Goal: Information Seeking & Learning: Learn about a topic

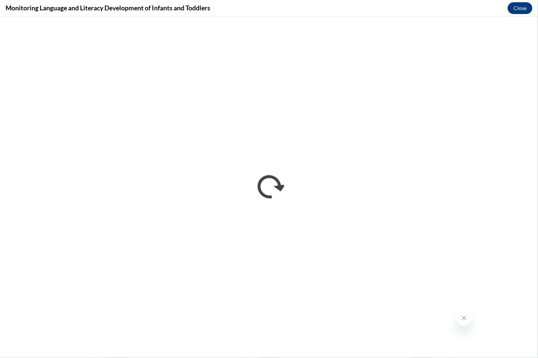
scroll to position [364, 0]
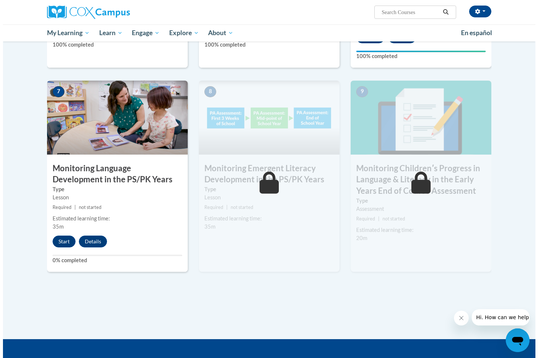
scroll to position [550, 0]
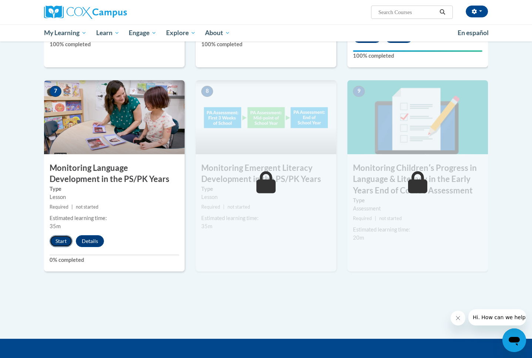
click at [56, 243] on button "Start" at bounding box center [61, 241] width 23 height 12
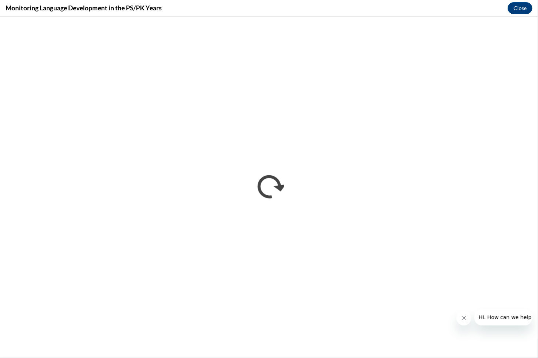
scroll to position [0, 0]
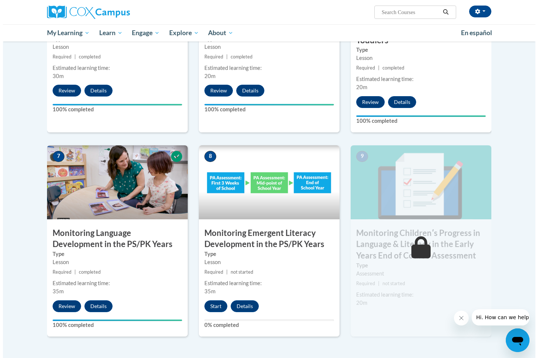
scroll to position [488, 0]
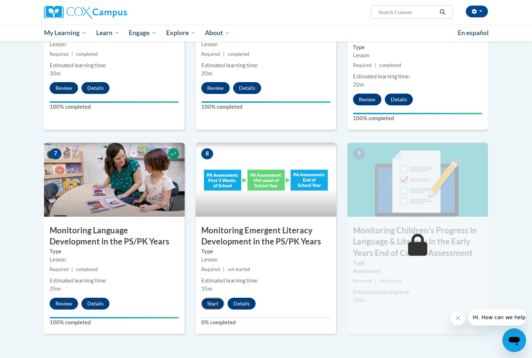
click at [210, 307] on button "Start" at bounding box center [212, 304] width 23 height 12
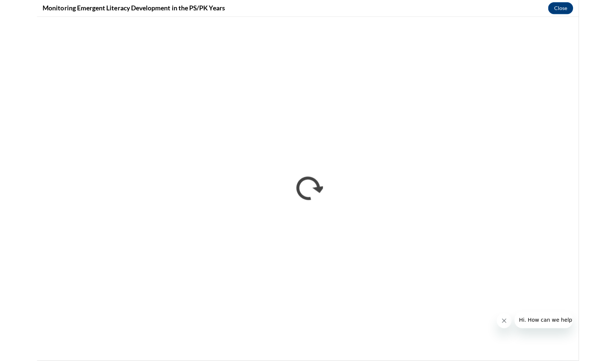
scroll to position [0, 0]
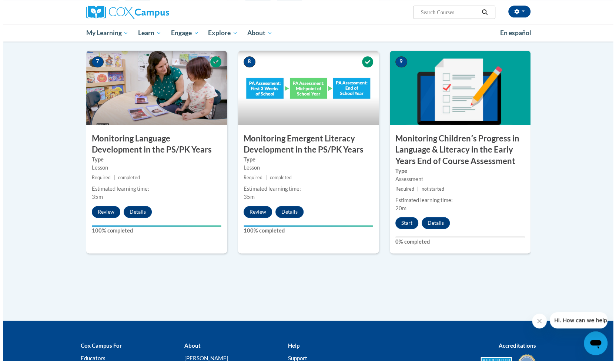
scroll to position [575, 0]
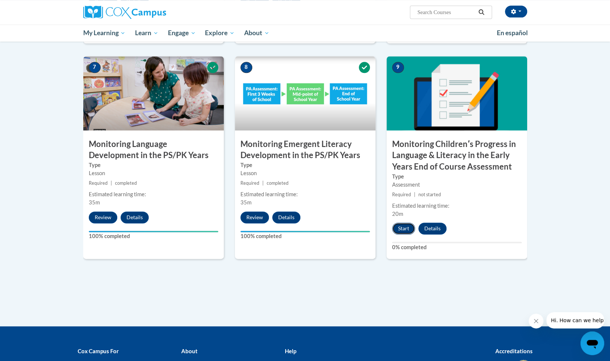
click at [404, 225] on button "Start" at bounding box center [403, 228] width 23 height 12
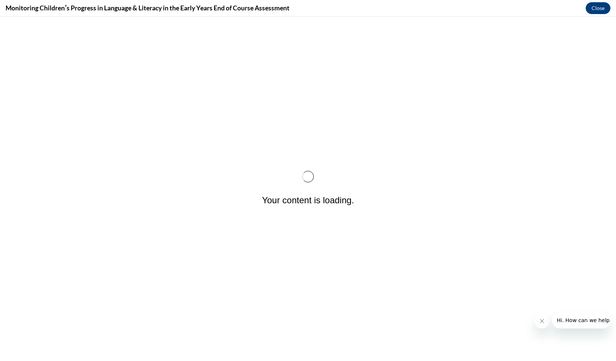
scroll to position [0, 0]
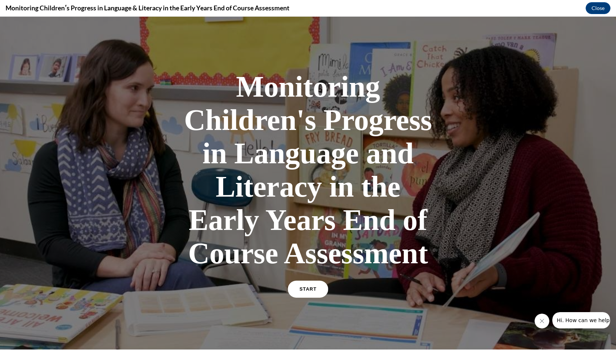
click at [315, 291] on link "START" at bounding box center [308, 289] width 40 height 17
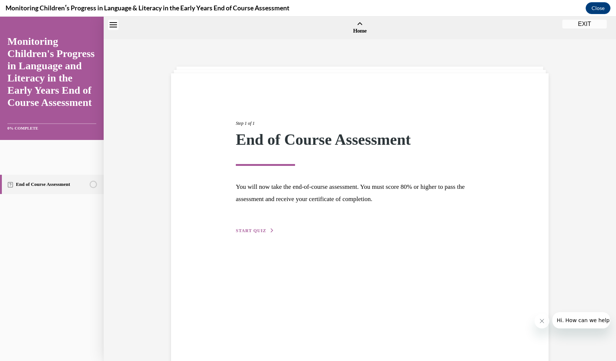
scroll to position [23, 0]
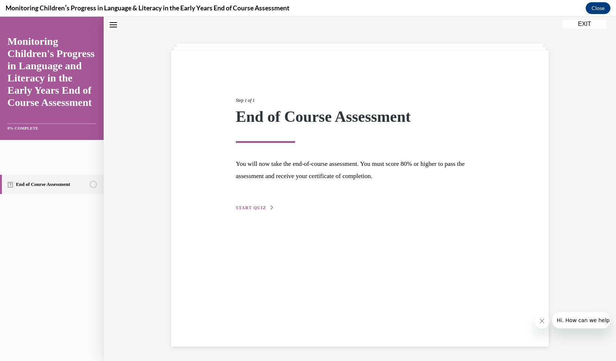
click at [242, 205] on button "START QUIZ" at bounding box center [255, 207] width 39 height 7
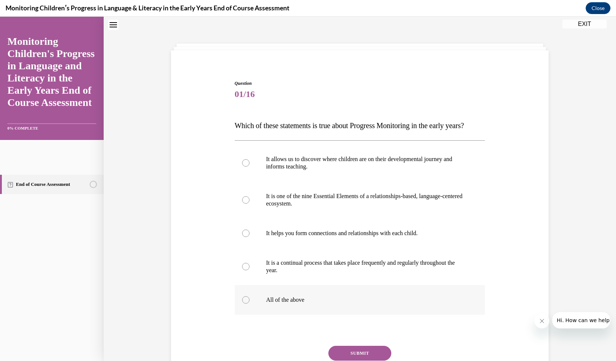
click at [271, 304] on label "All of the above" at bounding box center [360, 300] width 251 height 30
click at [250, 304] on input "All of the above" at bounding box center [245, 299] width 7 height 7
radio input "true"
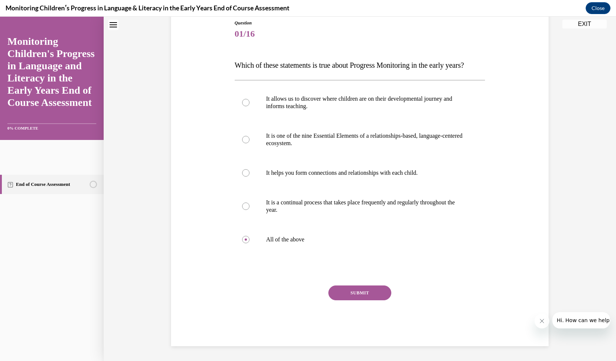
click at [346, 294] on button "SUBMIT" at bounding box center [359, 292] width 63 height 15
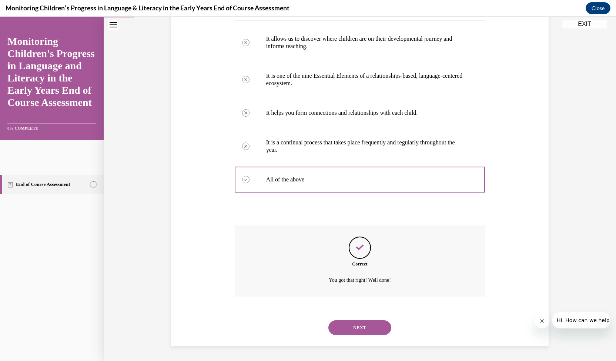
scroll to position [158, 0]
click at [337, 328] on button "NEXT" at bounding box center [359, 327] width 63 height 15
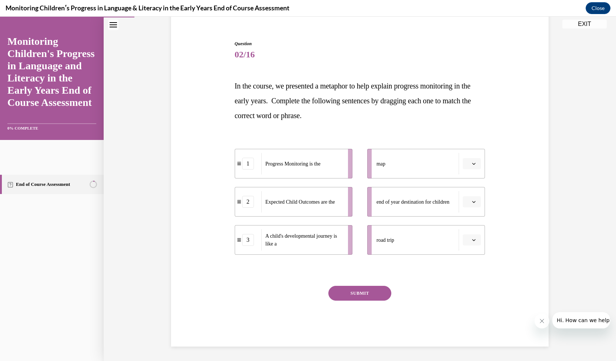
click at [473, 163] on span "button" at bounding box center [473, 163] width 5 height 5
click at [236, 167] on div "1" at bounding box center [248, 164] width 26 height 12
click at [248, 165] on div "1" at bounding box center [248, 164] width 12 height 12
click at [249, 197] on div "2" at bounding box center [248, 202] width 12 height 12
click at [477, 199] on button "button" at bounding box center [472, 201] width 18 height 11
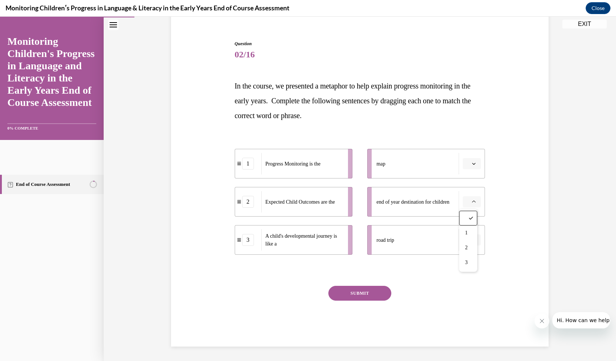
click at [412, 289] on div "SUBMIT" at bounding box center [360, 304] width 251 height 37
click at [468, 198] on button "button" at bounding box center [472, 201] width 18 height 11
click at [463, 242] on div "2" at bounding box center [468, 247] width 18 height 15
click at [470, 159] on button "button" at bounding box center [472, 163] width 18 height 11
click at [467, 194] on span "1" at bounding box center [466, 195] width 3 height 6
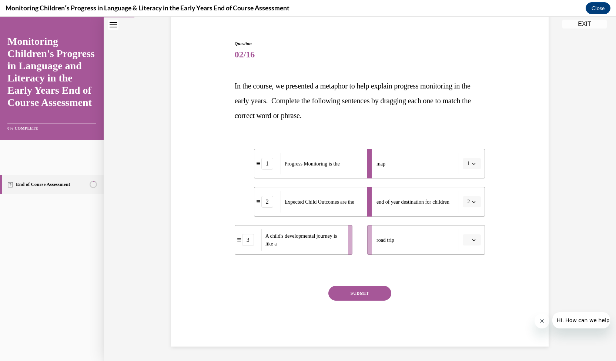
click at [467, 240] on span "Please select an option" at bounding box center [468, 239] width 3 height 7
click at [463, 302] on div "3" at bounding box center [468, 300] width 18 height 15
click at [374, 285] on div "Question 02/16 In the course, we presented a metaphor to help explain progress …" at bounding box center [360, 193] width 251 height 306
click at [371, 291] on button "SUBMIT" at bounding box center [359, 293] width 63 height 15
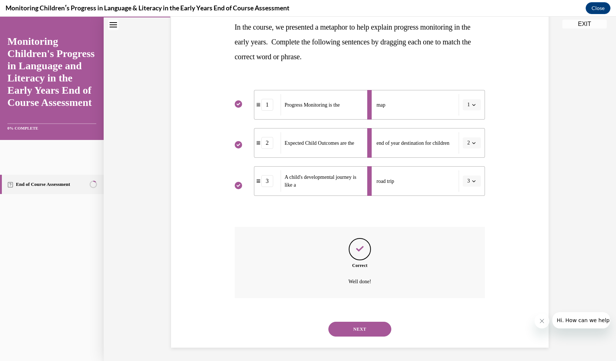
scroll to position [123, 0]
click at [345, 332] on button "NEXT" at bounding box center [359, 328] width 63 height 15
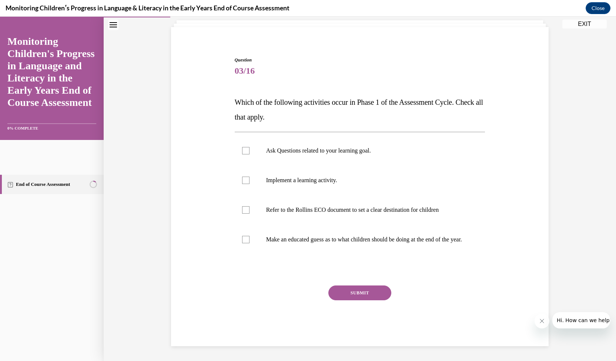
scroll to position [53, 0]
click at [431, 154] on label "Ask Questions related to your learning goal." at bounding box center [360, 151] width 251 height 30
click at [250, 154] on input "Ask Questions related to your learning goal." at bounding box center [245, 150] width 7 height 7
checkbox input "true"
click at [384, 206] on p "Refer to the Rollins ECO document to set a clear destination for children" at bounding box center [366, 209] width 201 height 7
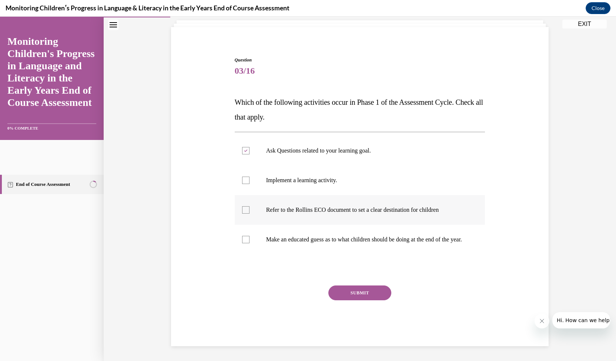
click at [250, 206] on input "Refer to the Rollins ECO document to set a clear destination for children" at bounding box center [245, 209] width 7 height 7
checkbox input "true"
click at [355, 236] on p "Make an educated guess as to what children should be doing at the end of the ye…" at bounding box center [366, 239] width 201 height 7
click at [250, 236] on input "Make an educated guess as to what children should be doing at the end of the ye…" at bounding box center [245, 239] width 7 height 7
checkbox input "true"
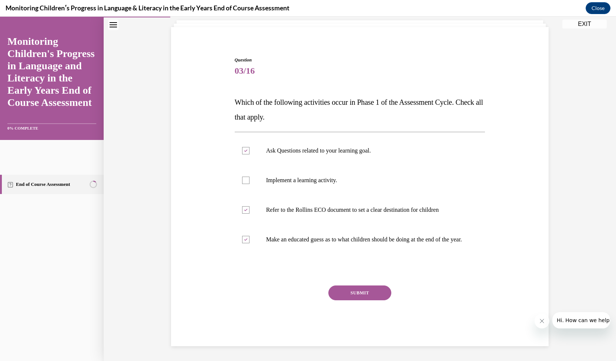
click at [329, 291] on button "SUBMIT" at bounding box center [359, 292] width 63 height 15
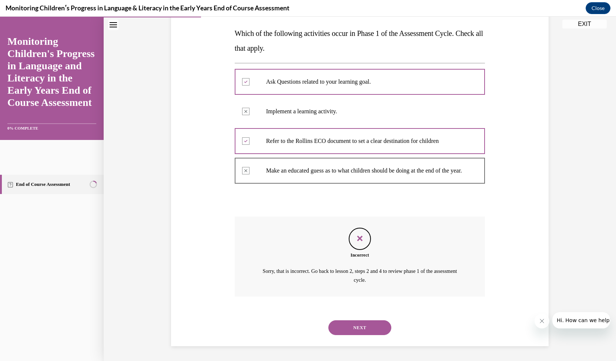
scroll to position [122, 0]
click at [360, 323] on button "NEXT" at bounding box center [359, 327] width 63 height 15
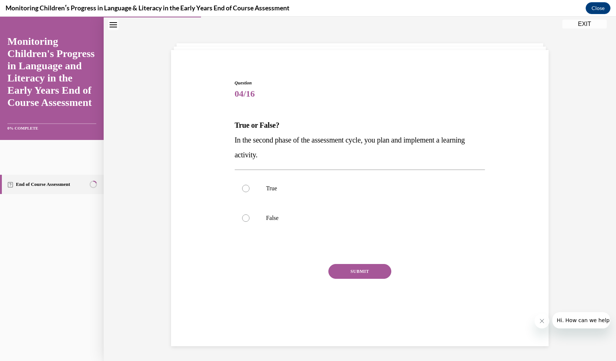
scroll to position [23, 0]
click at [261, 198] on label "True" at bounding box center [360, 189] width 251 height 30
click at [250, 192] on input "True" at bounding box center [245, 188] width 7 height 7
radio input "true"
click at [350, 273] on button "SUBMIT" at bounding box center [359, 271] width 63 height 15
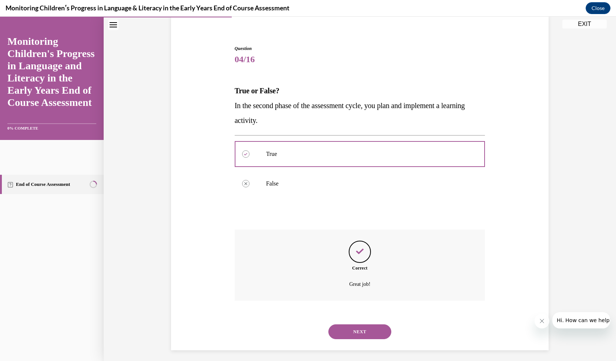
scroll to position [61, 0]
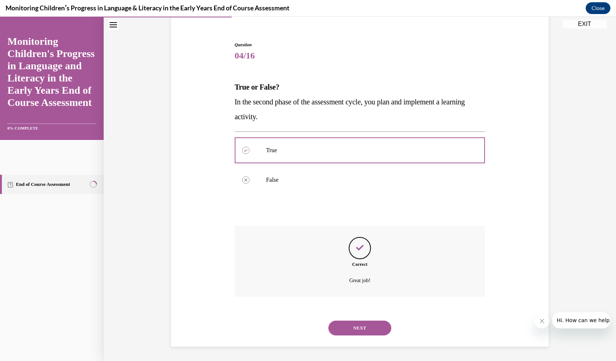
click at [334, 328] on button "NEXT" at bounding box center [359, 328] width 63 height 15
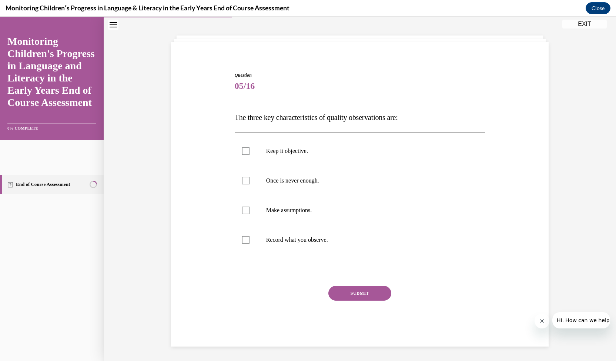
scroll to position [28, 0]
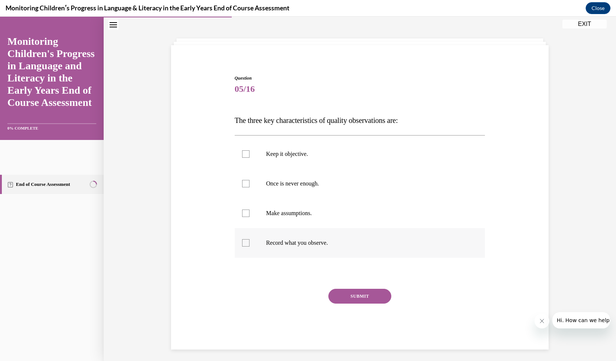
click at [346, 244] on p "Record what you observe." at bounding box center [366, 242] width 201 height 7
click at [250, 244] on input "Record what you observe." at bounding box center [245, 242] width 7 height 7
checkbox input "true"
click at [304, 185] on p "Once is never enough." at bounding box center [366, 183] width 201 height 7
click at [250, 185] on input "Once is never enough." at bounding box center [245, 183] width 7 height 7
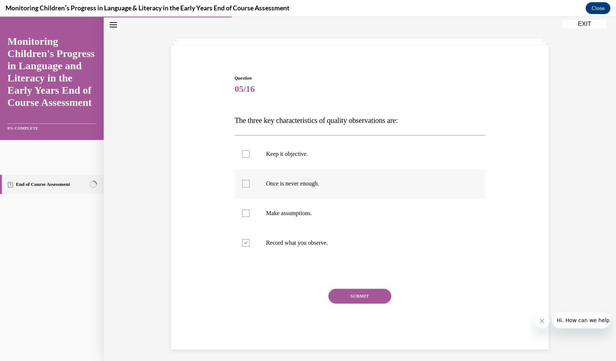
checkbox input "true"
click at [309, 152] on p "Keep it objective." at bounding box center [366, 153] width 201 height 7
click at [250, 152] on input "Keep it objective." at bounding box center [245, 153] width 7 height 7
checkbox input "true"
click at [363, 296] on button "SUBMIT" at bounding box center [359, 296] width 63 height 15
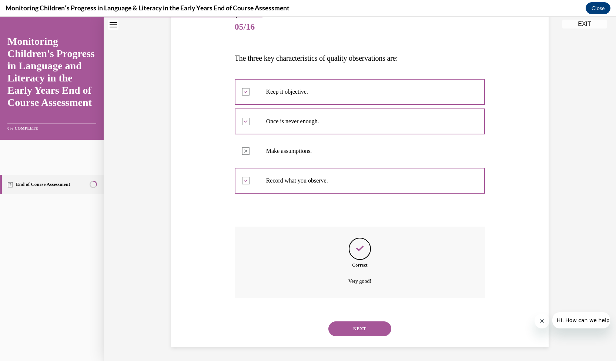
scroll to position [91, 0]
click at [346, 327] on button "NEXT" at bounding box center [359, 328] width 63 height 15
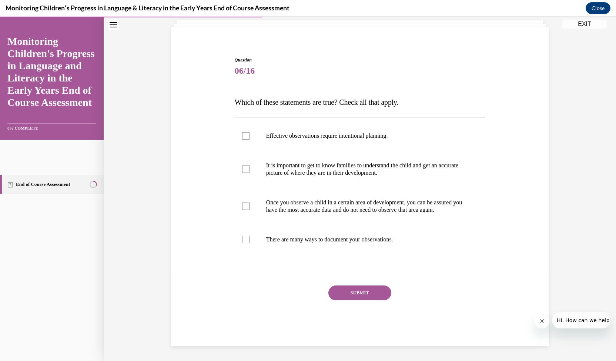
scroll to position [53, 0]
click at [389, 132] on p "Effective observations require intentional planning." at bounding box center [366, 135] width 201 height 7
click at [250, 132] on input "Effective observations require intentional planning." at bounding box center [245, 135] width 7 height 7
checkbox input "true"
click at [346, 163] on p "It is important to get to know families to understand the child and get an accu…" at bounding box center [366, 169] width 201 height 15
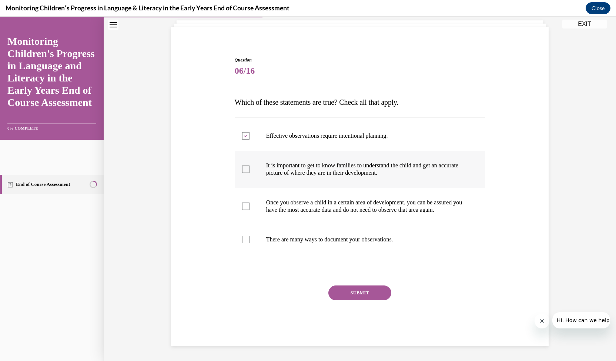
click at [250, 165] on input "It is important to get to know families to understand the child and get an accu…" at bounding box center [245, 168] width 7 height 7
checkbox input "true"
click at [324, 235] on label "There are many ways to document your observations." at bounding box center [360, 240] width 251 height 30
click at [250, 236] on input "There are many ways to document your observations." at bounding box center [245, 239] width 7 height 7
checkbox input "true"
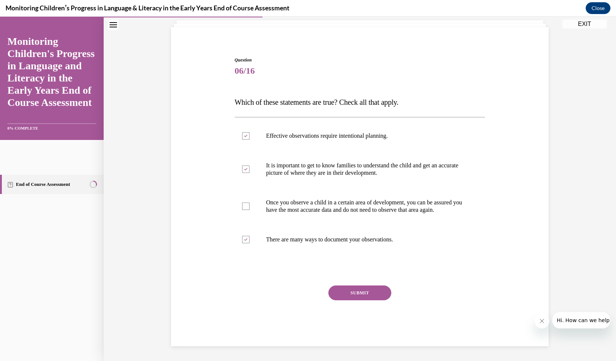
click at [351, 290] on button "SUBMIT" at bounding box center [359, 292] width 63 height 15
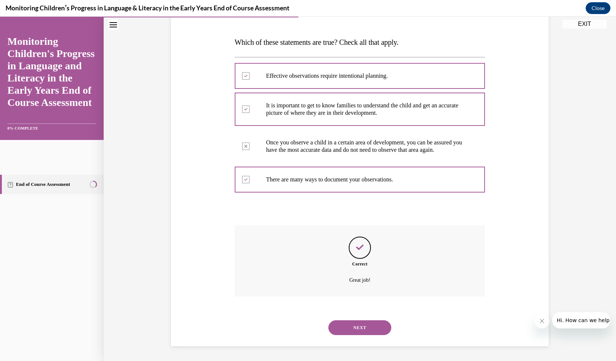
scroll to position [113, 0]
click at [349, 322] on button "NEXT" at bounding box center [359, 327] width 63 height 15
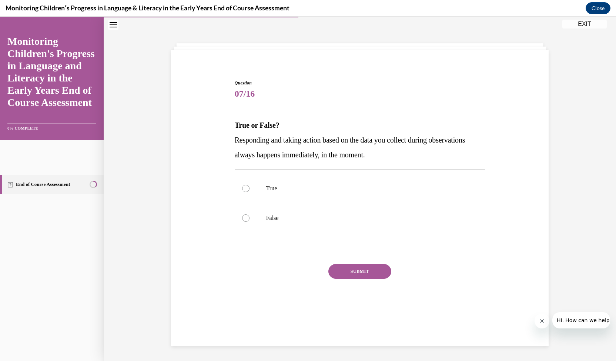
scroll to position [23, 0]
click at [269, 220] on p "False" at bounding box center [366, 217] width 201 height 7
click at [250, 220] on input "False" at bounding box center [245, 217] width 7 height 7
radio input "true"
click at [348, 268] on button "SUBMIT" at bounding box center [359, 271] width 63 height 15
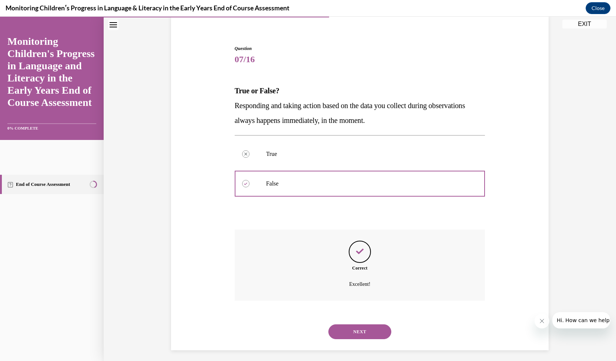
scroll to position [61, 0]
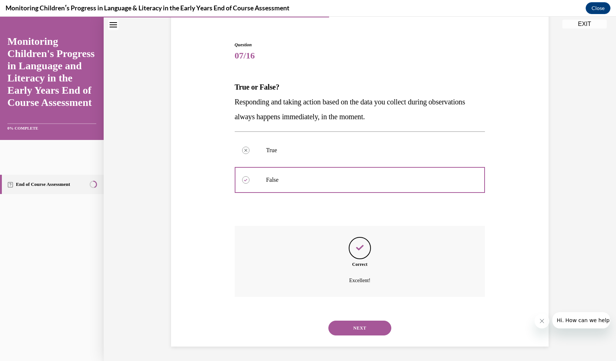
click at [354, 326] on button "NEXT" at bounding box center [359, 328] width 63 height 15
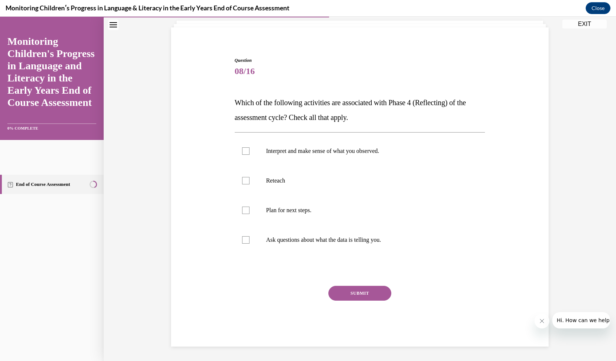
scroll to position [23, 0]
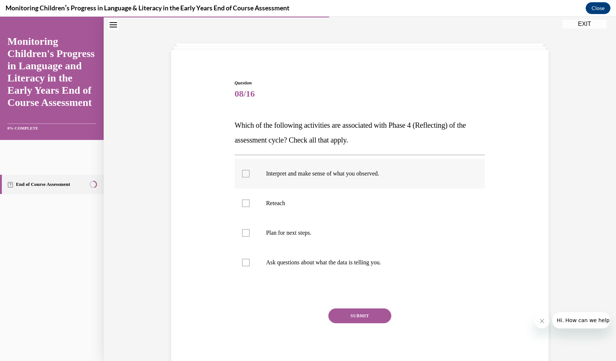
click at [375, 172] on p "Interpret and make sense of what you observed." at bounding box center [366, 173] width 201 height 7
click at [250, 172] on input "Interpret and make sense of what you observed." at bounding box center [245, 173] width 7 height 7
checkbox input "true"
click at [327, 229] on p "Plan for next steps." at bounding box center [366, 232] width 201 height 7
click at [250, 229] on input "Plan for next steps." at bounding box center [245, 232] width 7 height 7
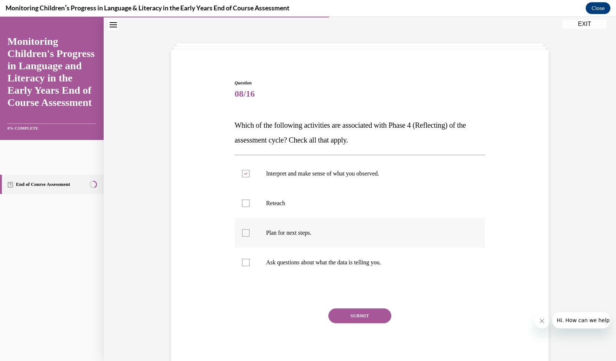
checkbox input "true"
click at [317, 259] on p "Ask questions about what the data is telling you." at bounding box center [366, 262] width 201 height 7
click at [250, 259] on input "Ask questions about what the data is telling you." at bounding box center [245, 262] width 7 height 7
checkbox input "true"
click at [344, 312] on button "SUBMIT" at bounding box center [359, 315] width 63 height 15
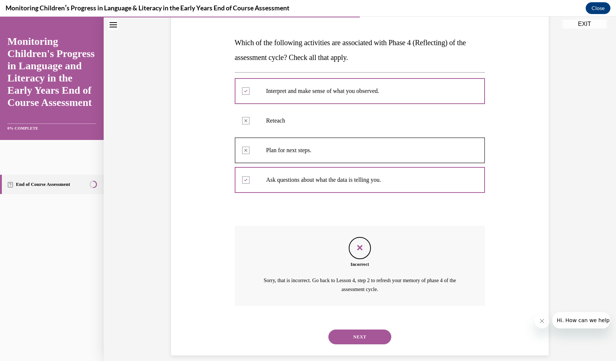
scroll to position [114, 0]
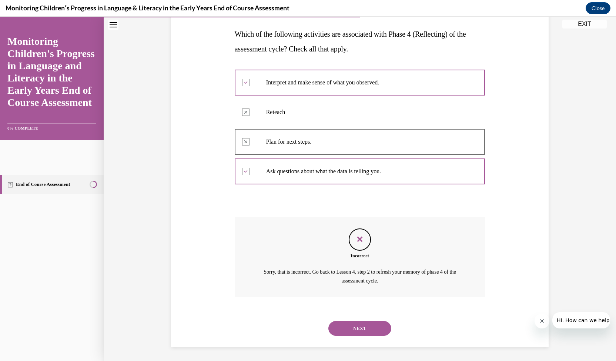
click at [352, 334] on button "NEXT" at bounding box center [359, 328] width 63 height 15
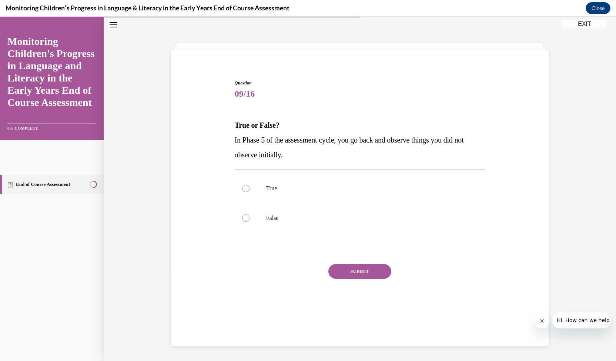
scroll to position [23, 0]
click at [267, 185] on p "True" at bounding box center [366, 188] width 201 height 7
click at [250, 185] on input "True" at bounding box center [245, 188] width 7 height 7
radio input "true"
click at [349, 272] on button "SUBMIT" at bounding box center [359, 271] width 63 height 15
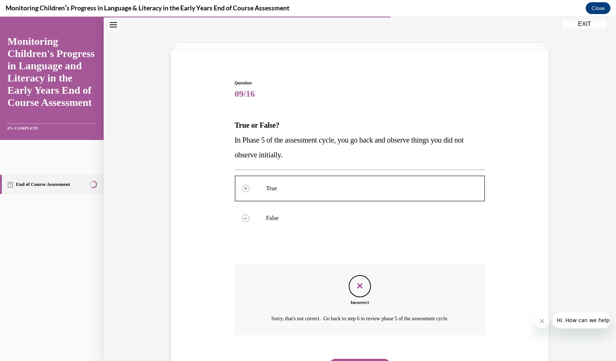
scroll to position [61, 0]
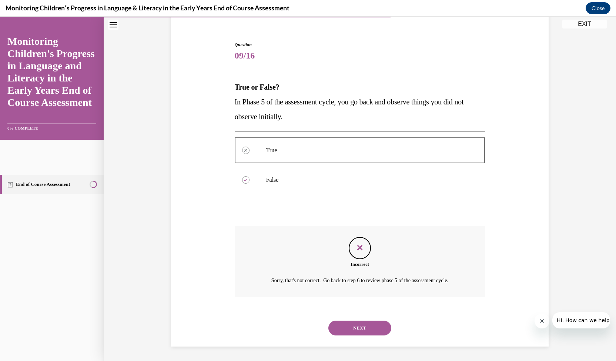
click at [348, 323] on button "NEXT" at bounding box center [359, 328] width 63 height 15
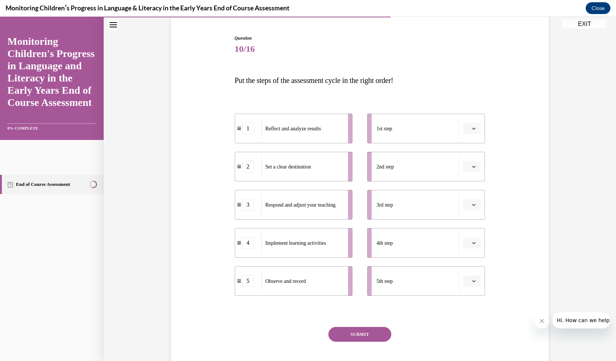
scroll to position [66, 0]
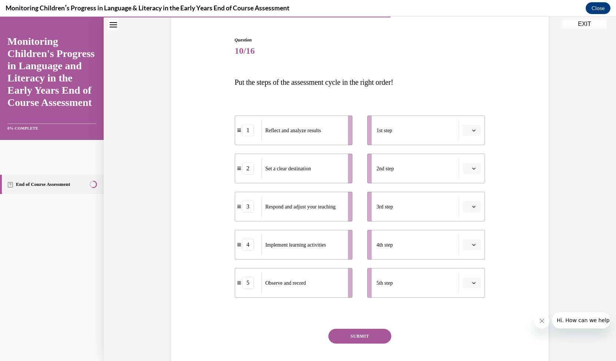
click at [435, 171] on div "2nd step" at bounding box center [417, 168] width 83 height 21
click at [468, 167] on button "button" at bounding box center [472, 168] width 18 height 11
click at [468, 194] on div "1" at bounding box center [468, 199] width 18 height 15
click at [474, 168] on button "1" at bounding box center [472, 168] width 18 height 11
click at [468, 127] on button "button" at bounding box center [472, 130] width 18 height 11
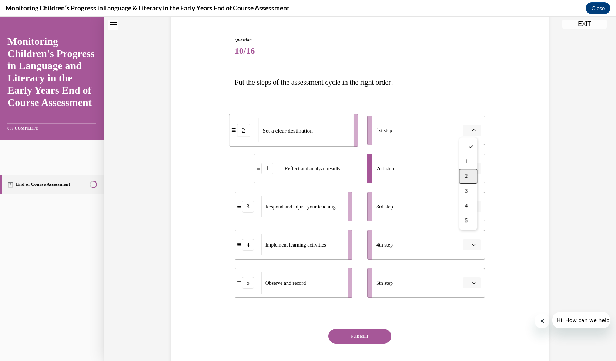
click at [465, 174] on span "2" at bounding box center [466, 176] width 3 height 6
click at [472, 170] on icon "button" at bounding box center [474, 169] width 4 height 4
click at [466, 257] on div "5" at bounding box center [467, 258] width 18 height 15
click at [467, 208] on span "Please select an option" at bounding box center [468, 206] width 3 height 7
click at [465, 282] on div "4" at bounding box center [468, 282] width 18 height 15
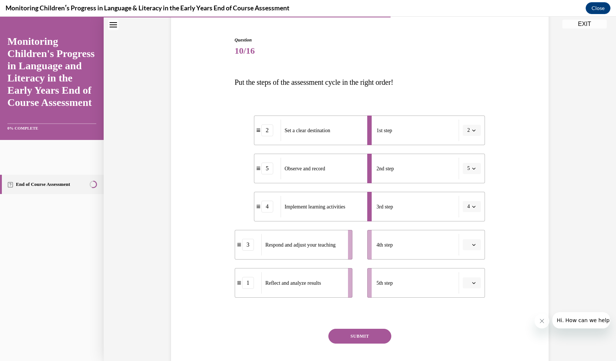
click at [469, 247] on button "button" at bounding box center [472, 244] width 18 height 11
click at [468, 276] on span "1" at bounding box center [466, 276] width 3 height 6
click at [472, 282] on icon "button" at bounding box center [474, 283] width 4 height 4
click at [468, 233] on div "3" at bounding box center [468, 236] width 18 height 15
click at [372, 332] on button "SUBMIT" at bounding box center [359, 336] width 63 height 15
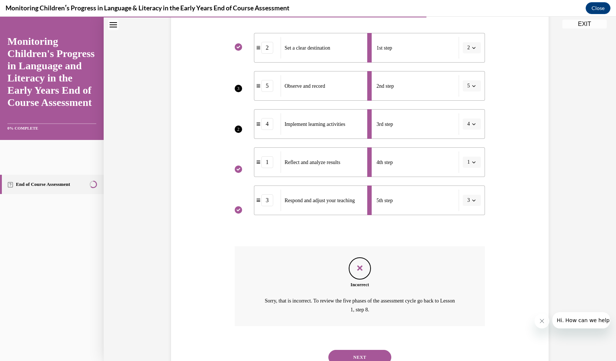
scroll to position [178, 0]
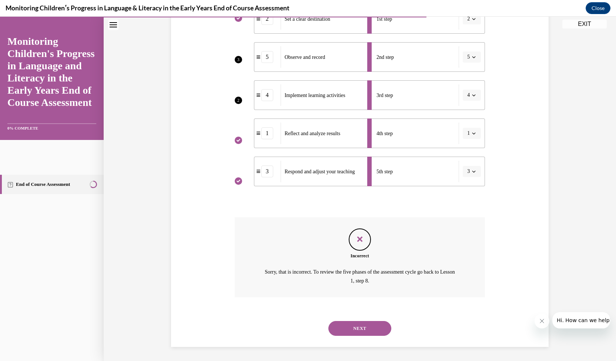
click at [372, 327] on button "NEXT" at bounding box center [359, 328] width 63 height 15
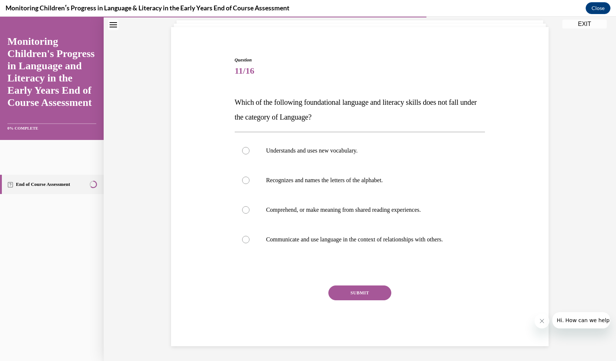
scroll to position [46, 0]
click at [332, 214] on label "Comprehend, or make meaning from shared reading experiences." at bounding box center [360, 210] width 251 height 30
click at [250, 214] on input "Comprehend, or make meaning from shared reading experiences." at bounding box center [245, 210] width 7 height 7
radio input "true"
click at [351, 296] on button "SUBMIT" at bounding box center [359, 293] width 63 height 15
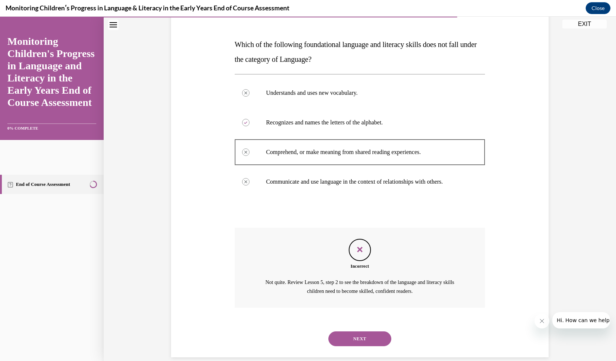
scroll to position [114, 0]
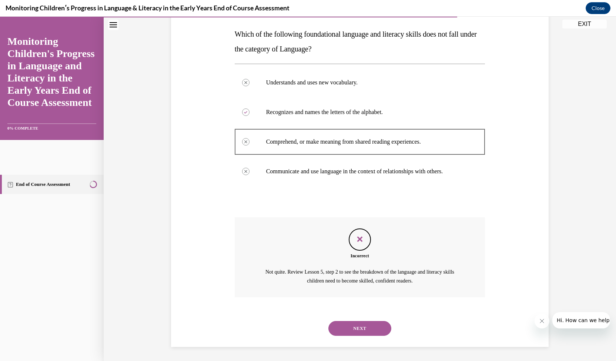
click at [339, 328] on button "NEXT" at bounding box center [359, 328] width 63 height 15
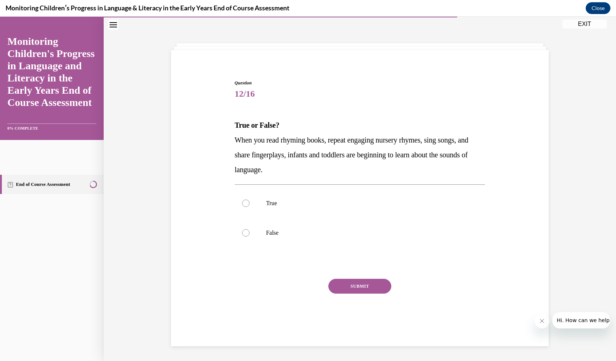
scroll to position [23, 0]
click at [286, 201] on p "True" at bounding box center [366, 203] width 201 height 7
click at [250, 201] on input "True" at bounding box center [245, 203] width 7 height 7
radio input "true"
click at [350, 292] on button "SUBMIT" at bounding box center [359, 286] width 63 height 15
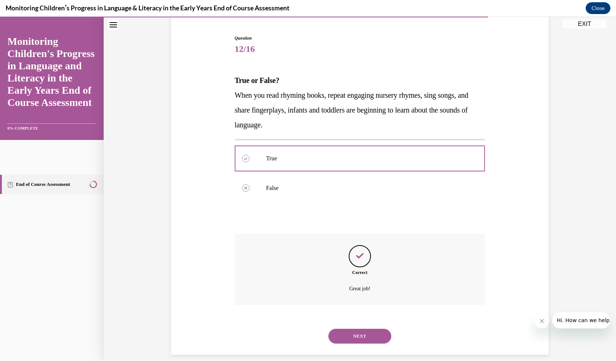
scroll to position [76, 0]
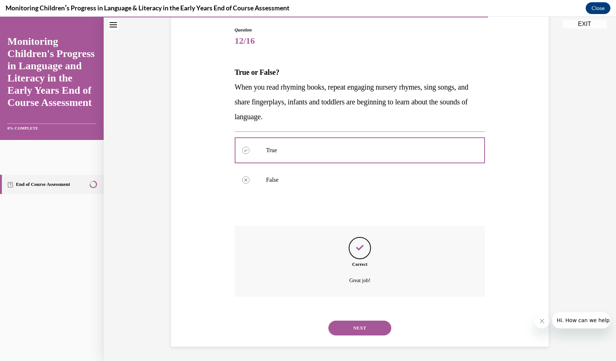
click at [352, 329] on button "NEXT" at bounding box center [359, 328] width 63 height 15
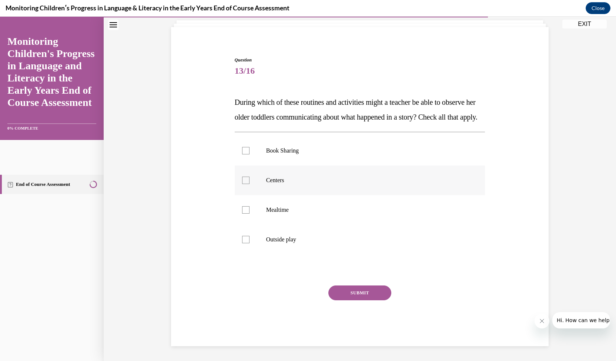
scroll to position [23, 0]
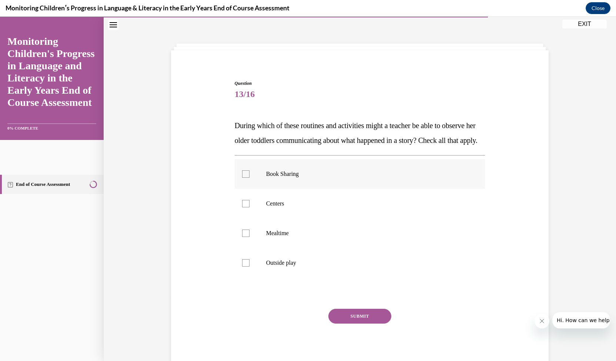
click at [399, 189] on label "Book Sharing" at bounding box center [360, 174] width 251 height 30
click at [250, 178] on input "Book Sharing" at bounding box center [245, 173] width 7 height 7
checkbox input "true"
click at [354, 324] on button "SUBMIT" at bounding box center [359, 316] width 63 height 15
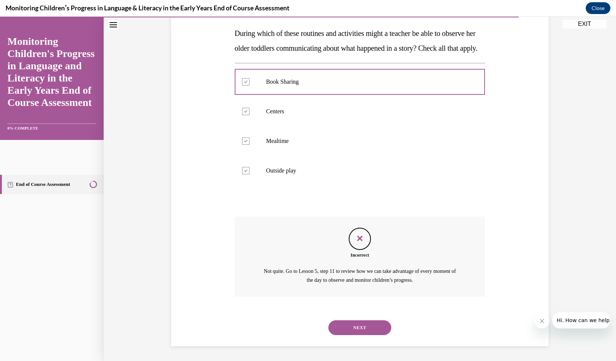
scroll to position [129, 0]
click at [354, 331] on button "NEXT" at bounding box center [359, 327] width 63 height 15
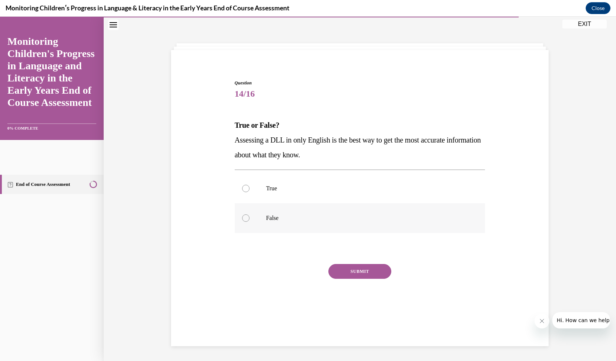
drag, startPoint x: 324, startPoint y: 220, endPoint x: 287, endPoint y: 227, distance: 37.8
click at [287, 227] on label "False" at bounding box center [360, 218] width 251 height 30
click at [250, 222] on input "False" at bounding box center [245, 217] width 7 height 7
radio input "true"
click at [288, 222] on label "False" at bounding box center [360, 218] width 251 height 30
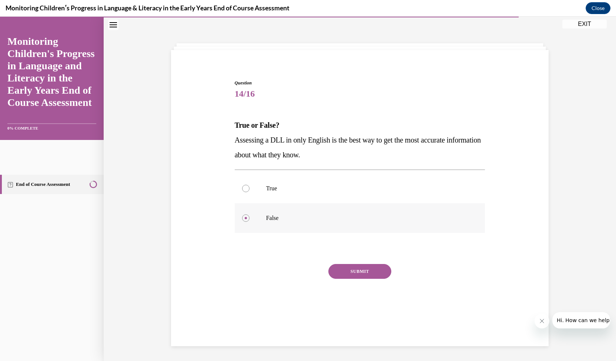
click at [250, 222] on input "False" at bounding box center [245, 217] width 7 height 7
click at [340, 268] on button "SUBMIT" at bounding box center [359, 271] width 63 height 15
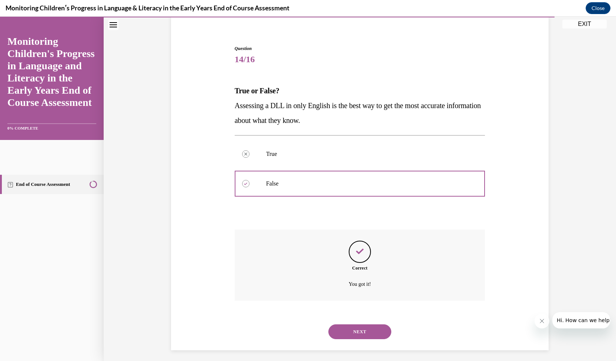
scroll to position [61, 0]
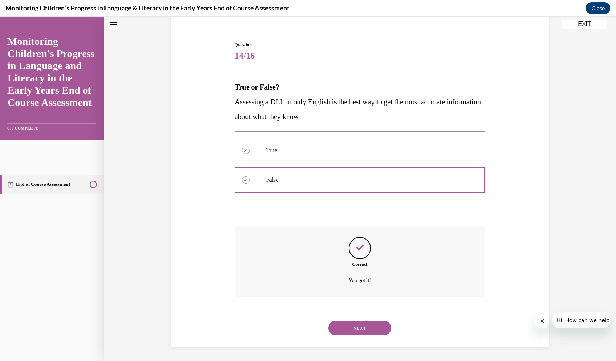
click at [337, 334] on button "NEXT" at bounding box center [359, 328] width 63 height 15
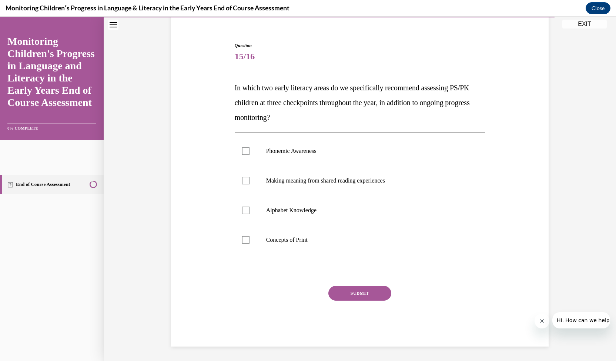
scroll to position [38, 0]
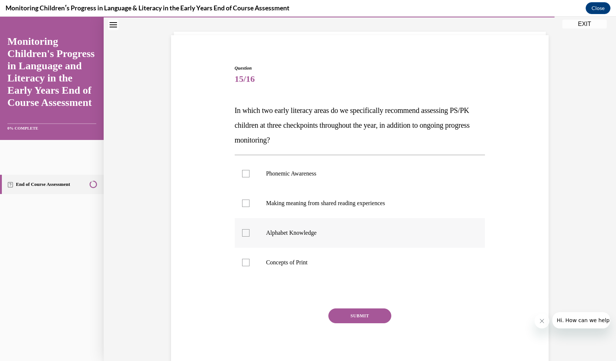
click at [398, 239] on label "Alphabet Knowledge" at bounding box center [360, 233] width 251 height 30
click at [250, 237] on input "Alphabet Knowledge" at bounding box center [245, 232] width 7 height 7
click at [398, 239] on label "Alphabet Knowledge" at bounding box center [360, 233] width 251 height 30
click at [250, 237] on input "Alphabet Knowledge" at bounding box center [245, 232] width 7 height 7
checkbox input "false"
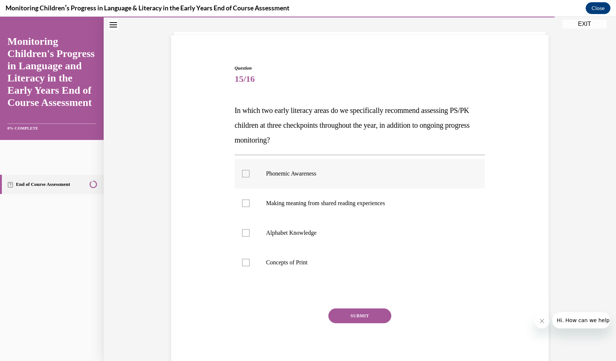
click at [371, 181] on label "Phonemic Awareness" at bounding box center [360, 174] width 251 height 30
click at [250, 177] on input "Phonemic Awareness" at bounding box center [245, 173] width 7 height 7
checkbox input "true"
click at [357, 205] on p "Making meaning from shared reading experiences" at bounding box center [366, 203] width 201 height 7
click at [250, 205] on input "Making meaning from shared reading experiences" at bounding box center [245, 203] width 7 height 7
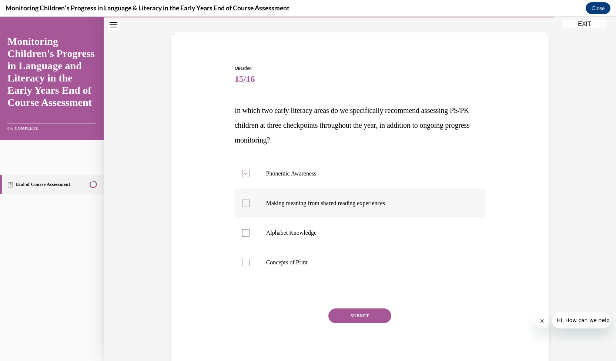
checkbox input "true"
click at [327, 232] on p "Alphabet Knowledge" at bounding box center [366, 232] width 201 height 7
click at [250, 232] on input "Alphabet Knowledge" at bounding box center [245, 232] width 7 height 7
checkbox input "true"
click at [353, 316] on button "SUBMIT" at bounding box center [359, 315] width 63 height 15
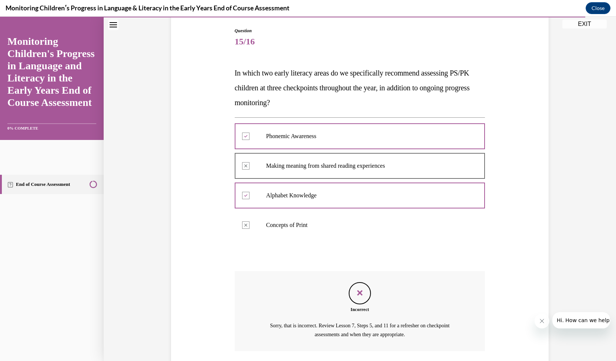
scroll to position [129, 0]
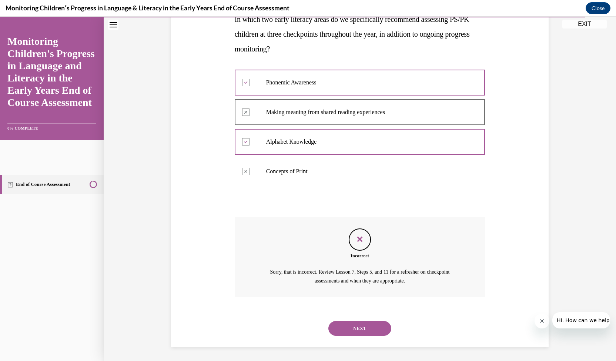
click at [345, 325] on button "NEXT" at bounding box center [359, 328] width 63 height 15
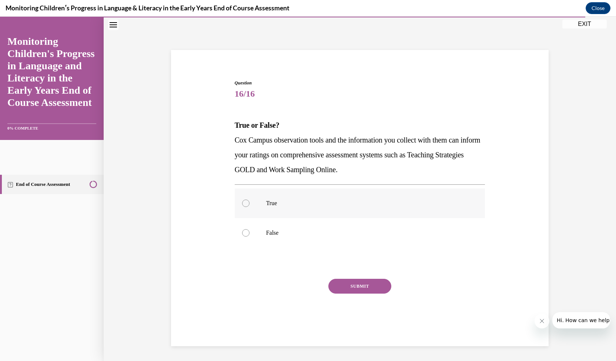
click at [345, 214] on label "True" at bounding box center [360, 203] width 251 height 30
click at [250, 207] on input "True" at bounding box center [245, 203] width 7 height 7
radio input "true"
click at [348, 287] on button "SUBMIT" at bounding box center [359, 286] width 63 height 15
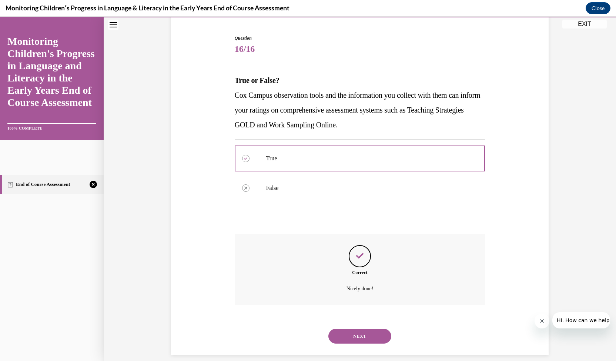
scroll to position [76, 0]
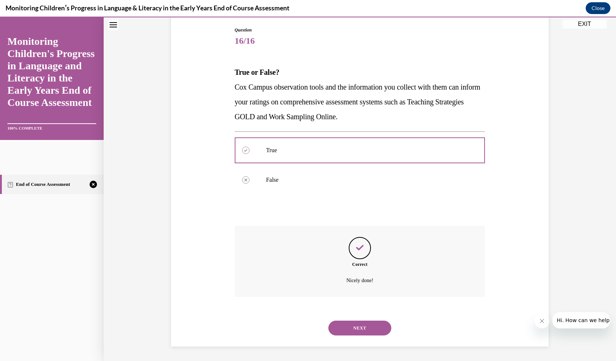
click at [349, 325] on button "NEXT" at bounding box center [359, 328] width 63 height 15
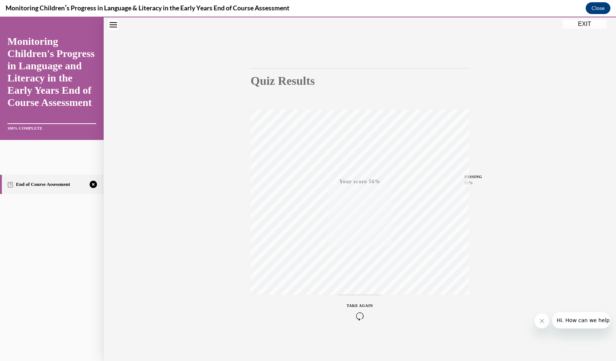
click at [351, 320] on button "TAKE AGAIN" at bounding box center [360, 311] width 44 height 33
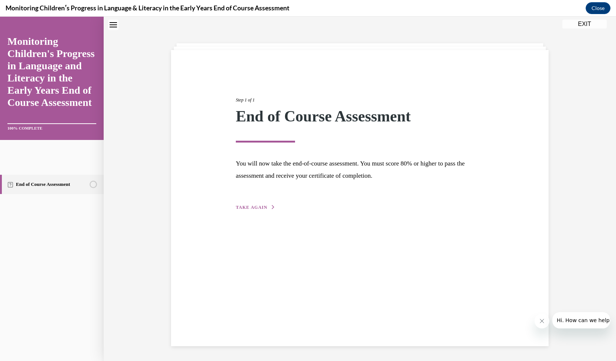
scroll to position [23, 0]
click at [252, 207] on span "TAKE AGAIN" at bounding box center [251, 207] width 31 height 5
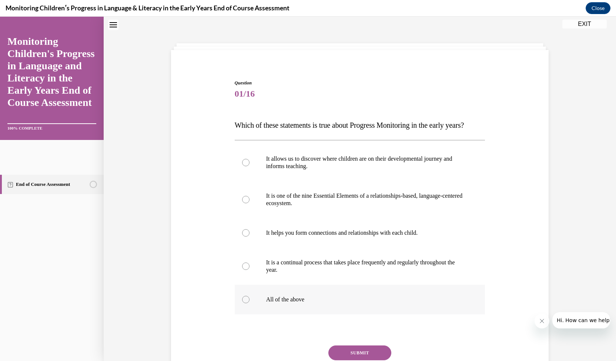
click at [278, 303] on p "All of the above" at bounding box center [366, 299] width 201 height 7
click at [250, 303] on input "All of the above" at bounding box center [245, 299] width 7 height 7
radio input "true"
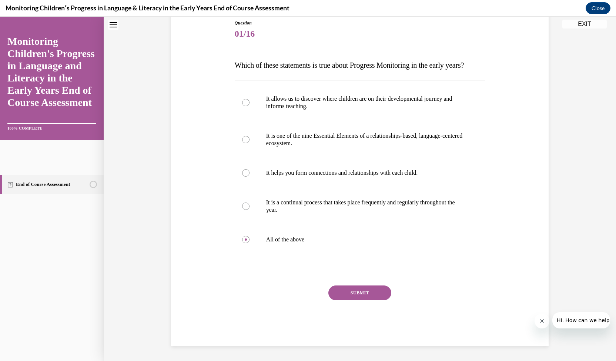
click at [348, 292] on button "SUBMIT" at bounding box center [359, 292] width 63 height 15
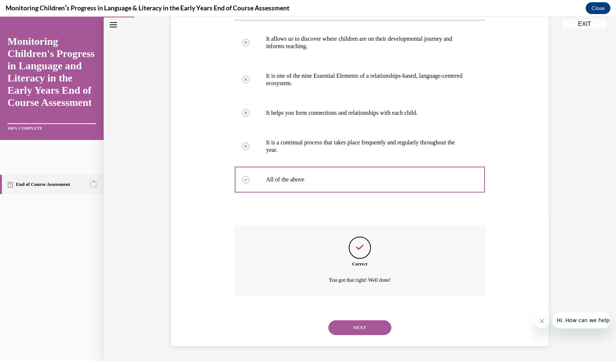
scroll to position [158, 0]
click at [356, 332] on button "NEXT" at bounding box center [359, 327] width 63 height 15
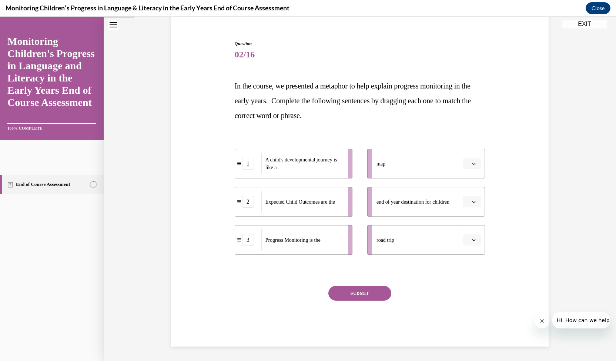
click at [426, 167] on div "map" at bounding box center [417, 163] width 83 height 21
click at [467, 163] on span "Please select an option" at bounding box center [468, 163] width 3 height 7
click at [465, 194] on span "1" at bounding box center [466, 195] width 3 height 6
click at [471, 207] on li "end of year destination for children" at bounding box center [426, 202] width 118 height 30
click at [472, 202] on icon "button" at bounding box center [474, 202] width 4 height 4
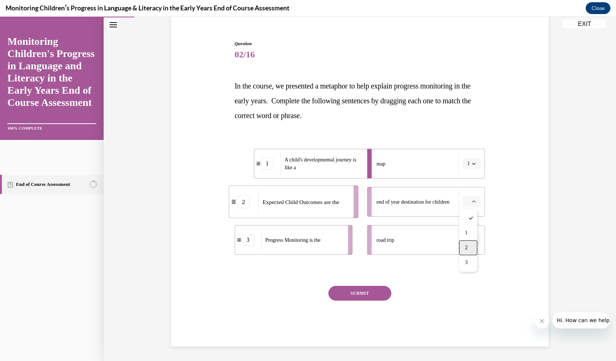
click at [469, 247] on div "2" at bounding box center [468, 247] width 18 height 15
click at [473, 238] on span "button" at bounding box center [473, 239] width 5 height 5
click at [476, 307] on div "3" at bounding box center [468, 300] width 18 height 15
click at [361, 292] on button "SUBMIT" at bounding box center [359, 293] width 63 height 15
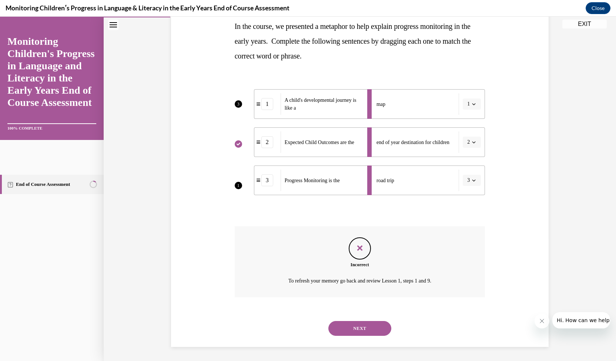
scroll to position [123, 0]
click at [356, 329] on button "NEXT" at bounding box center [359, 328] width 63 height 15
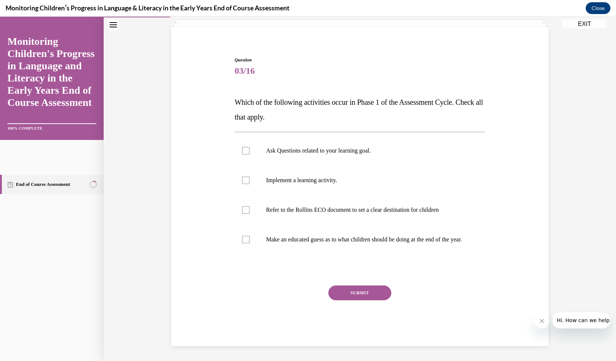
scroll to position [53, 0]
click at [358, 148] on label "Ask Questions related to your learning goal." at bounding box center [360, 151] width 251 height 30
click at [250, 148] on input "Ask Questions related to your learning goal." at bounding box center [245, 150] width 7 height 7
checkbox input "true"
click at [356, 206] on p "Refer to the Rollins ECO document to set a clear destination for children" at bounding box center [366, 209] width 201 height 7
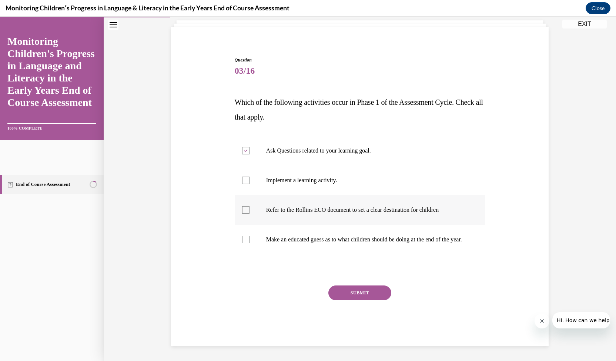
click at [250, 206] on input "Refer to the Rollins ECO document to set a clear destination for children" at bounding box center [245, 209] width 7 height 7
checkbox input "true"
click at [355, 236] on p "Make an educated guess as to what children should be doing at the end of the ye…" at bounding box center [366, 239] width 201 height 7
click at [250, 236] on input "Make an educated guess as to what children should be doing at the end of the ye…" at bounding box center [245, 239] width 7 height 7
checkbox input "true"
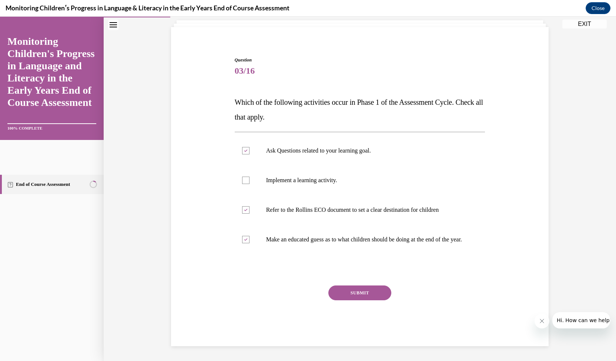
click at [356, 294] on button "SUBMIT" at bounding box center [359, 292] width 63 height 15
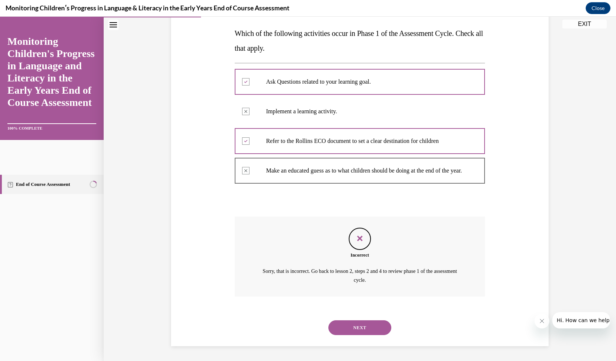
scroll to position [122, 0]
click at [575, 25] on button "EXIT" at bounding box center [584, 24] width 44 height 9
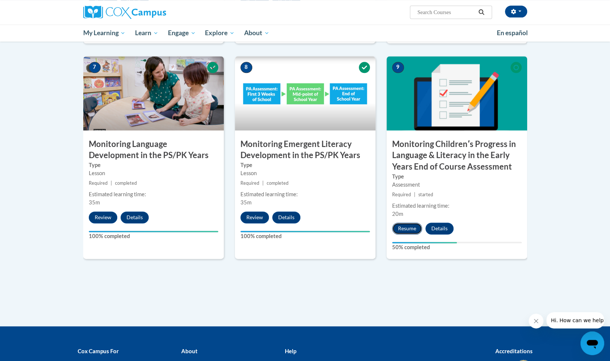
click at [406, 226] on button "Resume" at bounding box center [407, 228] width 30 height 12
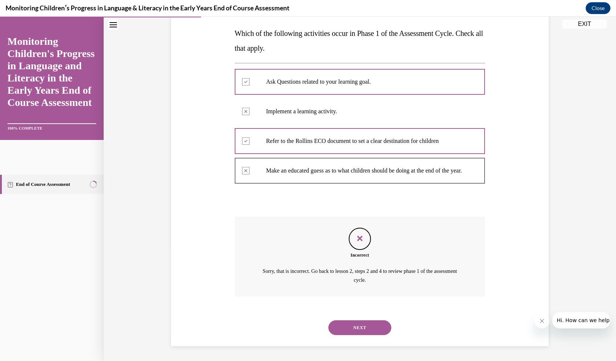
click at [349, 325] on button "NEXT" at bounding box center [359, 327] width 63 height 15
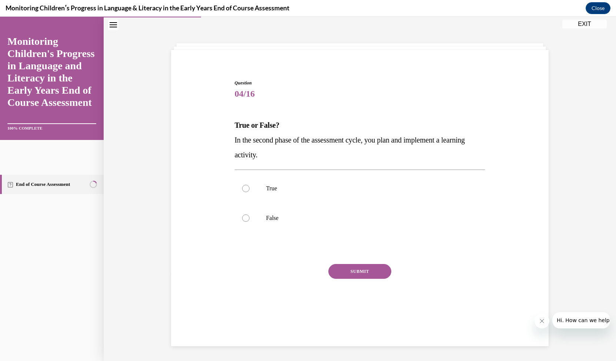
scroll to position [23, 0]
click at [281, 200] on label "True" at bounding box center [360, 189] width 251 height 30
click at [250, 192] on input "True" at bounding box center [245, 188] width 7 height 7
radio input "true"
click at [364, 277] on button "SUBMIT" at bounding box center [359, 271] width 63 height 15
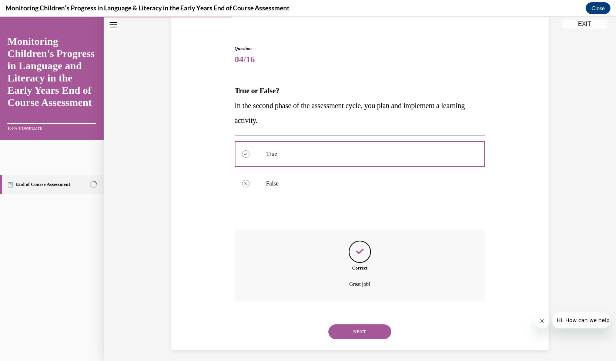
scroll to position [61, 0]
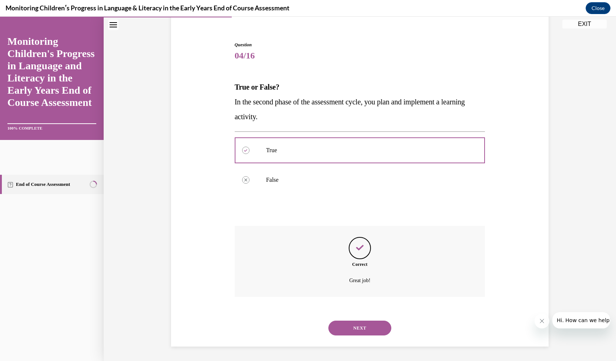
click at [356, 328] on button "NEXT" at bounding box center [359, 328] width 63 height 15
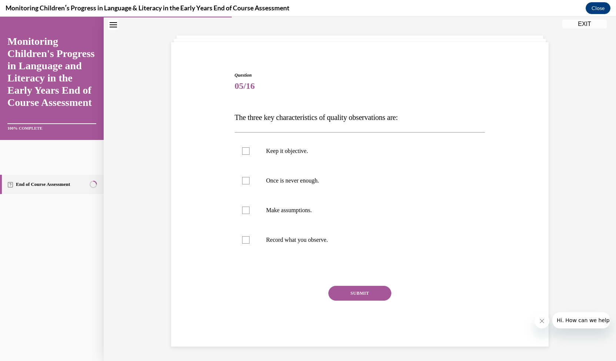
scroll to position [28, 0]
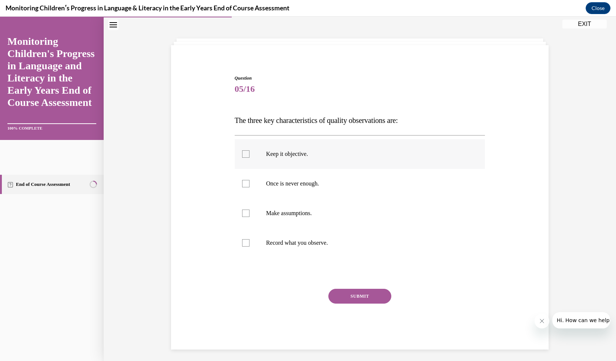
click at [292, 156] on p "Keep it objective." at bounding box center [366, 153] width 201 height 7
click at [250, 156] on input "Keep it objective." at bounding box center [245, 153] width 7 height 7
checkbox input "true"
click at [300, 177] on label "Once is never enough." at bounding box center [360, 184] width 251 height 30
click at [250, 180] on input "Once is never enough." at bounding box center [245, 183] width 7 height 7
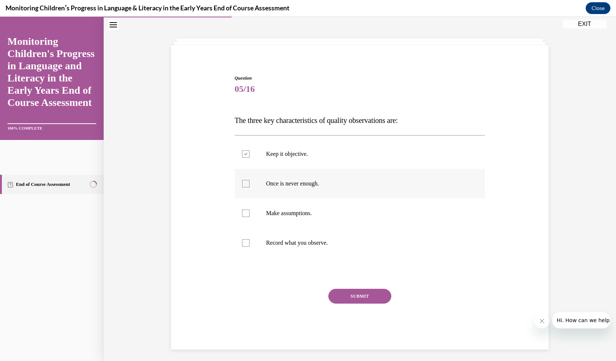
checkbox input "true"
click at [300, 244] on p "Record what you observe." at bounding box center [366, 242] width 201 height 7
click at [250, 244] on input "Record what you observe." at bounding box center [245, 242] width 7 height 7
checkbox input "true"
click at [358, 296] on button "SUBMIT" at bounding box center [359, 296] width 63 height 15
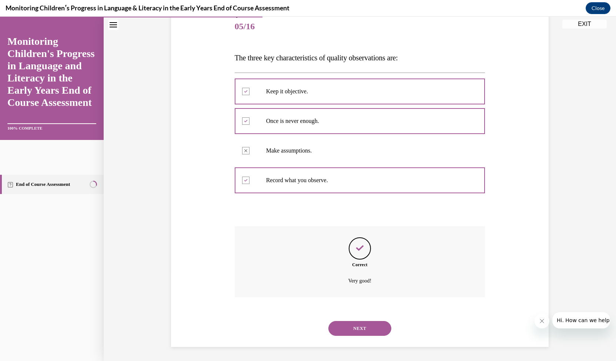
scroll to position [91, 0]
click at [354, 332] on button "NEXT" at bounding box center [359, 328] width 63 height 15
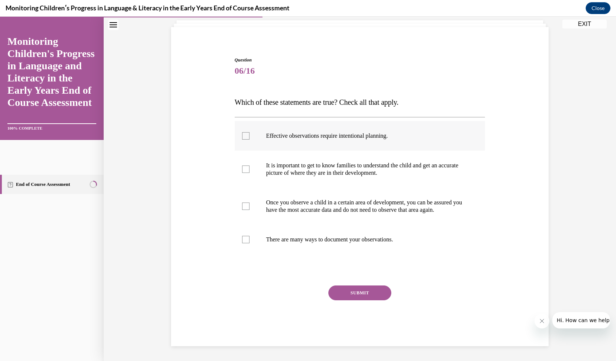
click at [405, 138] on label "Effective observations require intentional planning." at bounding box center [360, 136] width 251 height 30
click at [250, 138] on input "Effective observations require intentional planning." at bounding box center [245, 135] width 7 height 7
checkbox input "true"
click at [385, 240] on p "There are many ways to document your observations." at bounding box center [366, 239] width 201 height 7
click at [250, 240] on input "There are many ways to document your observations." at bounding box center [245, 239] width 7 height 7
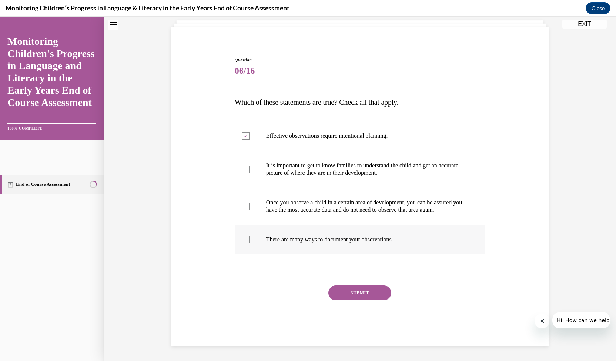
checkbox input "true"
click at [407, 162] on p "It is important to get to know families to understand the child and get an accu…" at bounding box center [366, 169] width 201 height 15
click at [250, 165] on input "It is important to get to know families to understand the child and get an accu…" at bounding box center [245, 168] width 7 height 7
checkbox input "true"
click at [362, 294] on button "SUBMIT" at bounding box center [359, 292] width 63 height 15
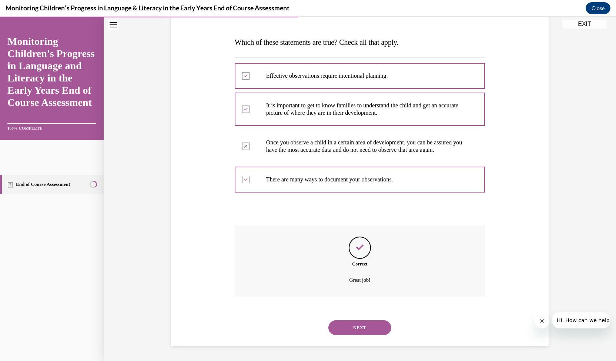
scroll to position [113, 0]
click at [354, 326] on button "NEXT" at bounding box center [359, 327] width 63 height 15
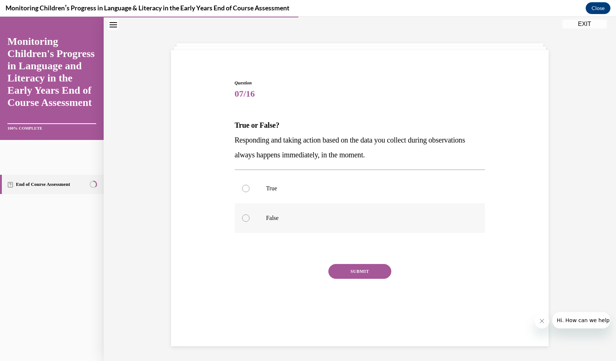
click at [318, 223] on label "False" at bounding box center [360, 218] width 251 height 30
click at [250, 222] on input "False" at bounding box center [245, 217] width 7 height 7
radio input "true"
click at [347, 275] on button "SUBMIT" at bounding box center [359, 271] width 63 height 15
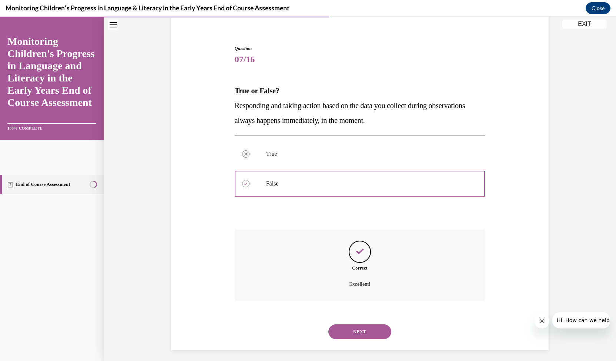
scroll to position [61, 0]
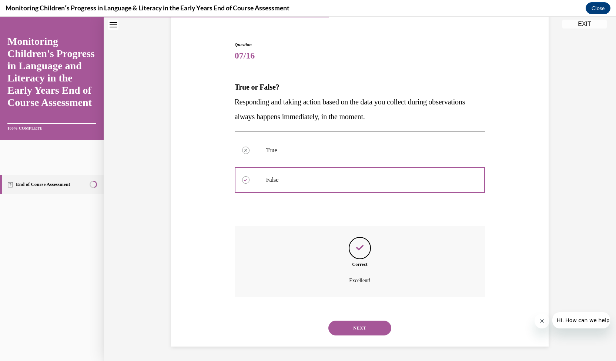
click at [355, 331] on button "NEXT" at bounding box center [359, 328] width 63 height 15
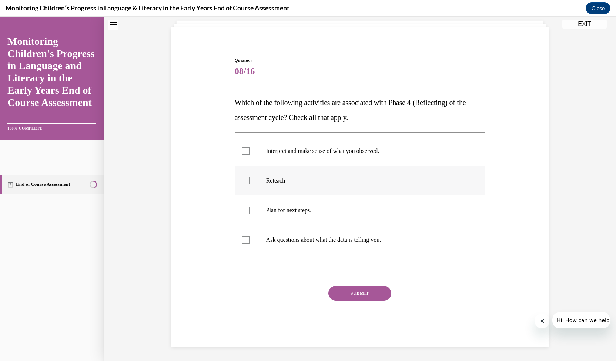
scroll to position [23, 0]
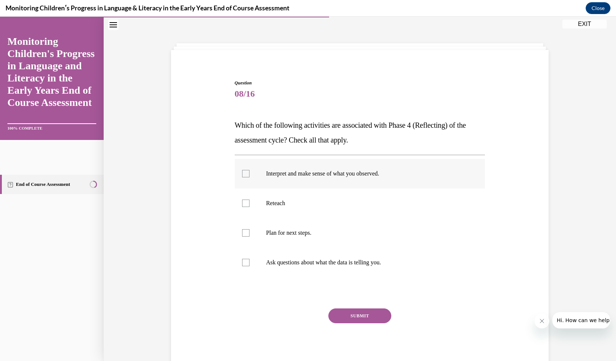
click at [421, 173] on p "Interpret and make sense of what you observed." at bounding box center [366, 173] width 201 height 7
click at [250, 173] on input "Interpret and make sense of what you observed." at bounding box center [245, 173] width 7 height 7
checkbox input "true"
click at [391, 265] on p "Ask questions about what the data is telling you." at bounding box center [366, 262] width 201 height 7
click at [250, 265] on input "Ask questions about what the data is telling you." at bounding box center [245, 262] width 7 height 7
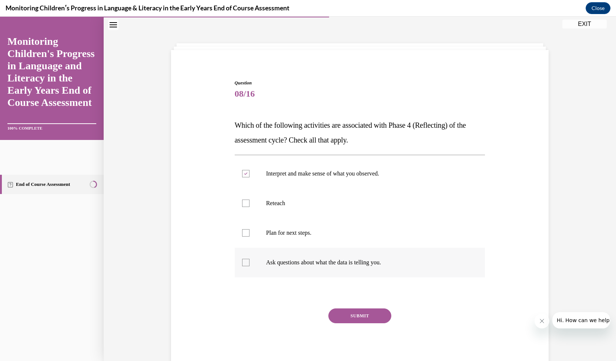
checkbox input "true"
click at [370, 314] on button "SUBMIT" at bounding box center [359, 315] width 63 height 15
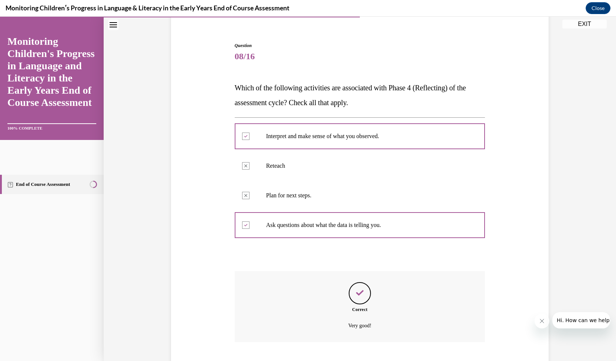
scroll to position [106, 0]
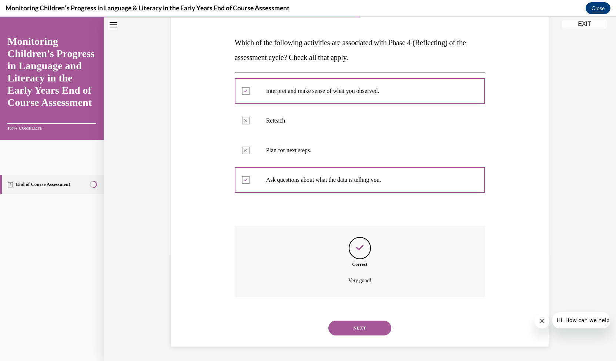
click at [353, 330] on button "NEXT" at bounding box center [359, 328] width 63 height 15
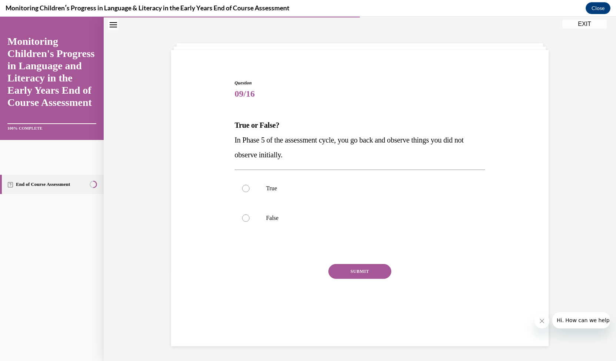
scroll to position [23, 0]
click at [332, 220] on p "False" at bounding box center [366, 217] width 201 height 7
click at [250, 220] on input "False" at bounding box center [245, 217] width 7 height 7
radio input "true"
click at [354, 279] on div "SUBMIT" at bounding box center [360, 282] width 251 height 37
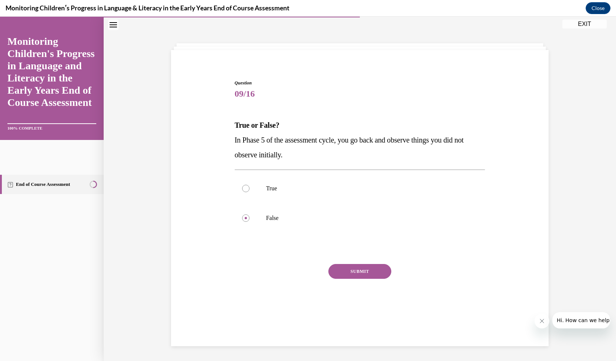
click at [359, 274] on button "SUBMIT" at bounding box center [359, 271] width 63 height 15
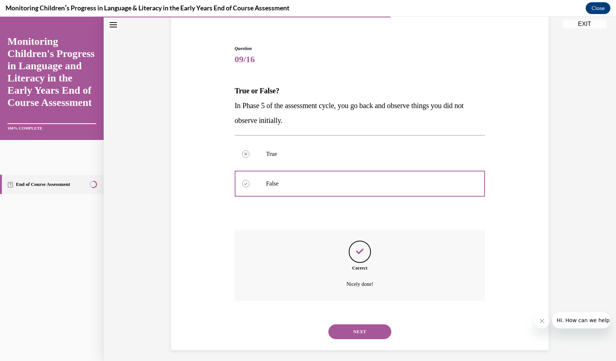
scroll to position [61, 0]
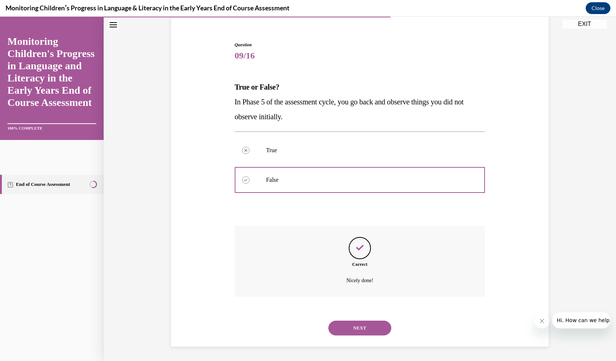
click at [353, 331] on button "NEXT" at bounding box center [359, 328] width 63 height 15
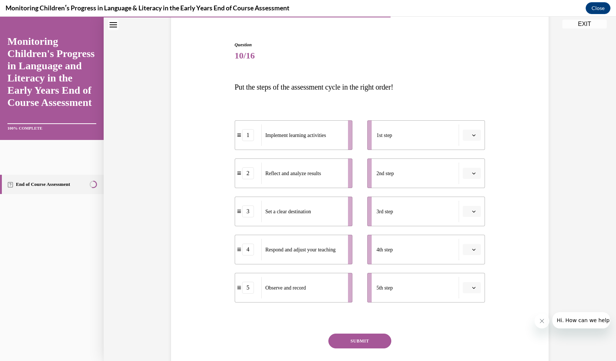
scroll to position [39, 0]
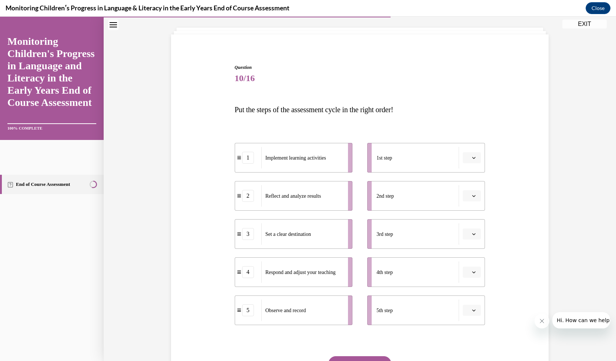
click at [472, 156] on icon "button" at bounding box center [474, 158] width 4 height 4
click at [471, 217] on div "3" at bounding box center [468, 218] width 18 height 15
click at [475, 191] on button "button" at bounding box center [472, 195] width 18 height 11
click at [465, 223] on div "1" at bounding box center [468, 227] width 18 height 15
click at [471, 237] on button "button" at bounding box center [472, 233] width 18 height 11
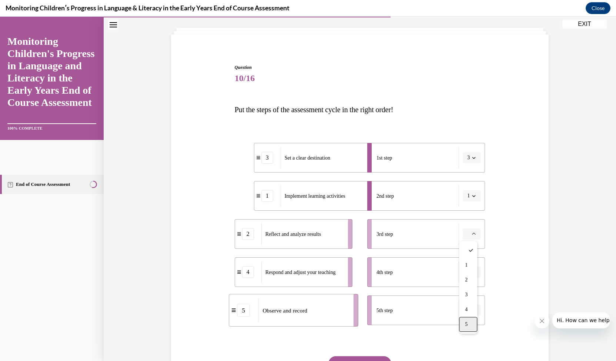
click at [469, 324] on div "5" at bounding box center [468, 324] width 18 height 15
click at [475, 275] on button "button" at bounding box center [472, 272] width 18 height 11
click at [472, 218] on div "2" at bounding box center [468, 211] width 18 height 15
click at [475, 309] on button "button" at bounding box center [472, 310] width 18 height 11
click at [471, 279] on div "4" at bounding box center [468, 278] width 18 height 15
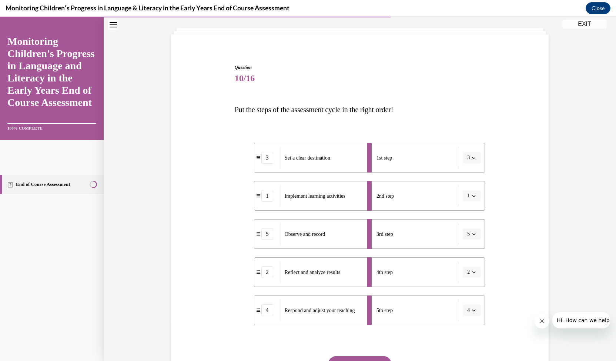
scroll to position [109, 0]
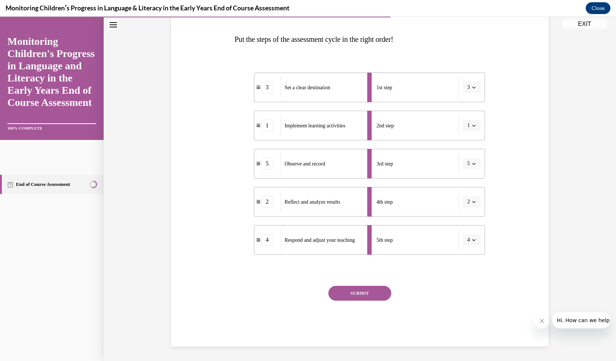
click at [364, 295] on button "SUBMIT" at bounding box center [359, 293] width 63 height 15
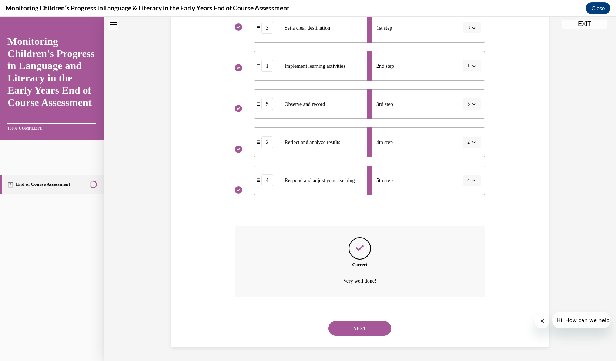
scroll to position [169, 0]
click at [360, 328] on button "NEXT" at bounding box center [359, 328] width 63 height 15
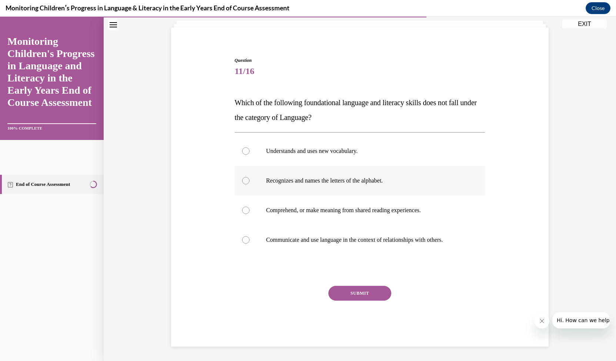
click at [409, 187] on label "Recognizes and names the letters of the alphabet." at bounding box center [360, 181] width 251 height 30
click at [250, 184] on input "Recognizes and names the letters of the alphabet." at bounding box center [245, 180] width 7 height 7
radio input "true"
click at [375, 291] on button "SUBMIT" at bounding box center [359, 293] width 63 height 15
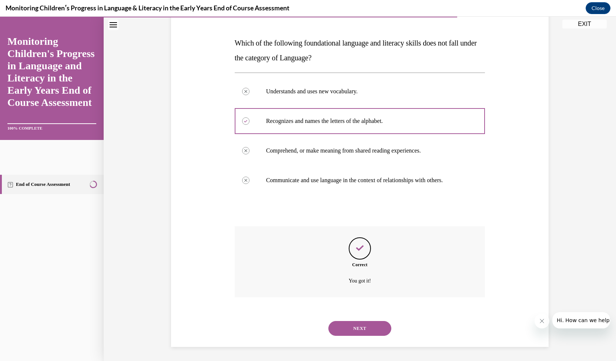
scroll to position [106, 0]
click at [361, 334] on button "NEXT" at bounding box center [359, 328] width 63 height 15
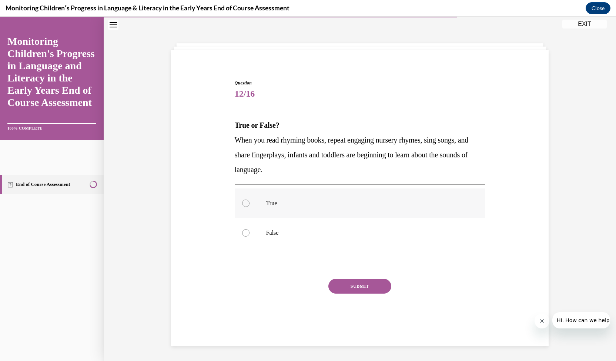
click at [327, 190] on label "True" at bounding box center [360, 203] width 251 height 30
click at [250, 200] on input "True" at bounding box center [245, 203] width 7 height 7
radio input "true"
click at [361, 286] on button "SUBMIT" at bounding box center [359, 286] width 63 height 15
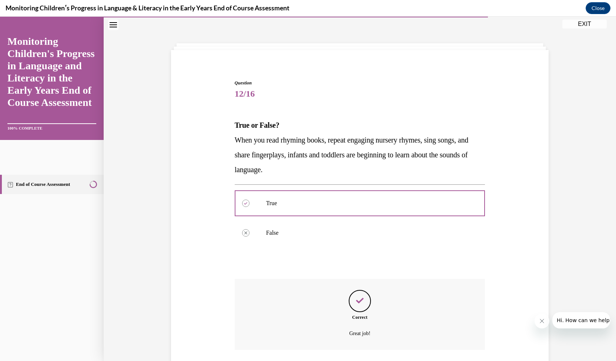
scroll to position [76, 0]
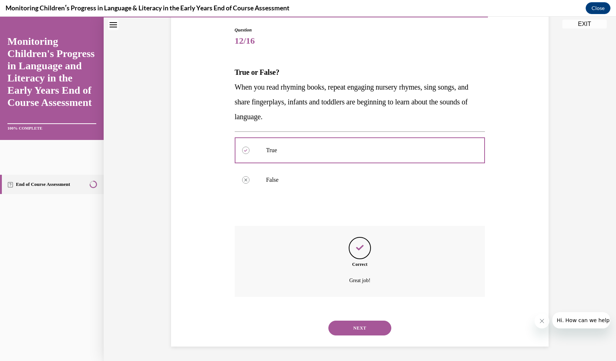
click at [351, 327] on button "NEXT" at bounding box center [359, 328] width 63 height 15
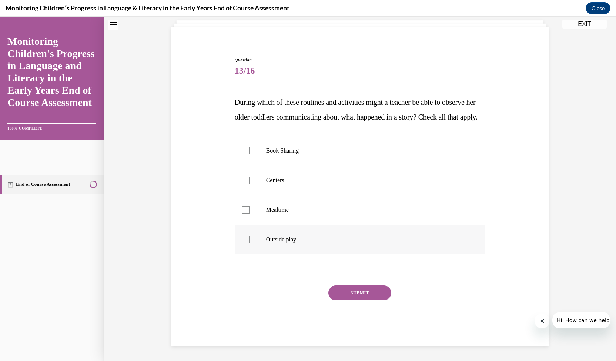
scroll to position [23, 0]
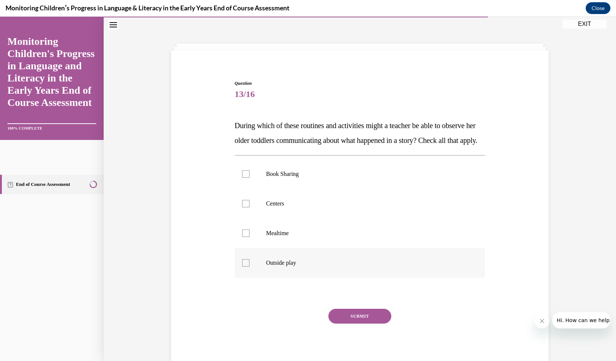
click at [349, 268] on label "Outside play" at bounding box center [360, 263] width 251 height 30
click at [250, 267] on input "Outside play" at bounding box center [245, 262] width 7 height 7
checkbox input "true"
click at [339, 237] on p "Mealtime" at bounding box center [366, 233] width 201 height 7
click at [250, 237] on input "Mealtime" at bounding box center [245, 233] width 7 height 7
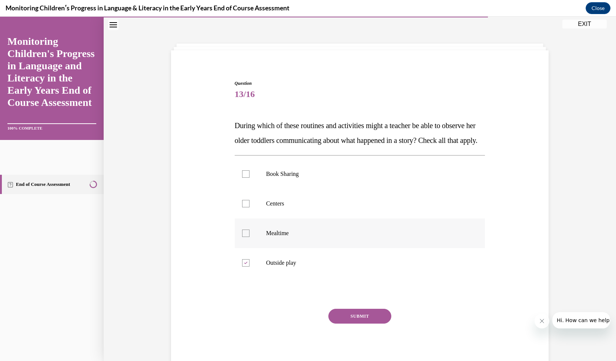
checkbox input "true"
click at [340, 218] on label "Centers" at bounding box center [360, 204] width 251 height 30
click at [250, 207] on input "Centers" at bounding box center [245, 203] width 7 height 7
checkbox input "true"
click at [354, 189] on label "Book Sharing" at bounding box center [360, 174] width 251 height 30
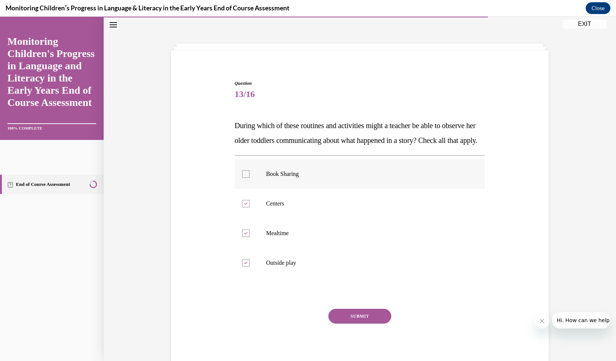
click at [250, 178] on input "Book Sharing" at bounding box center [245, 173] width 7 height 7
checkbox input "true"
click at [341, 324] on button "SUBMIT" at bounding box center [359, 316] width 63 height 15
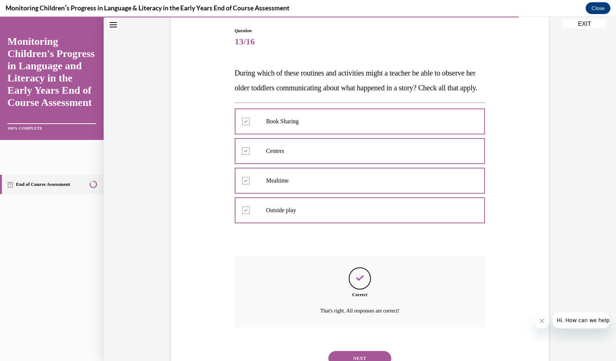
scroll to position [121, 0]
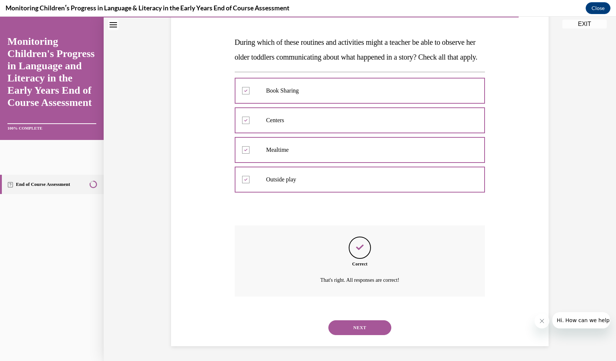
click at [360, 325] on button "NEXT" at bounding box center [359, 327] width 63 height 15
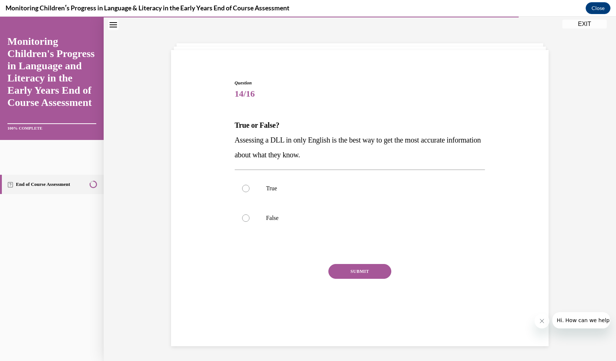
scroll to position [23, 0]
click at [347, 209] on label "False" at bounding box center [360, 218] width 251 height 30
click at [250, 214] on input "False" at bounding box center [245, 217] width 7 height 7
radio input "true"
click at [357, 271] on button "SUBMIT" at bounding box center [359, 271] width 63 height 15
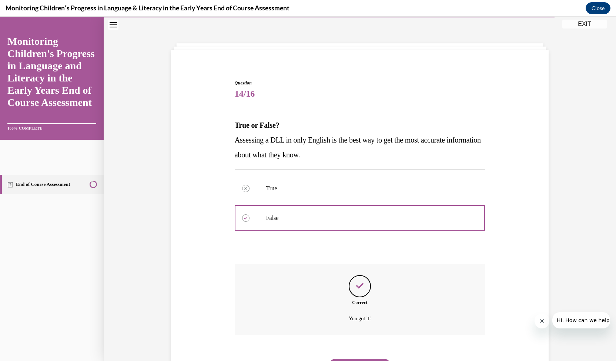
scroll to position [61, 0]
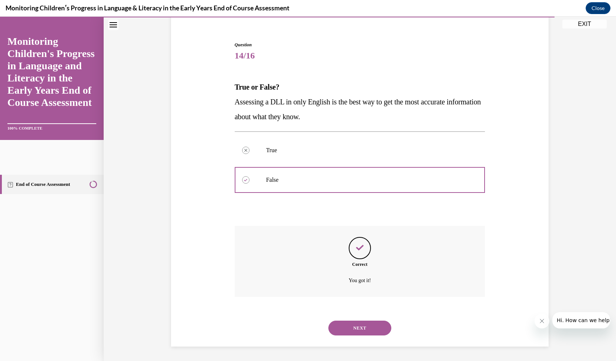
click at [345, 329] on button "NEXT" at bounding box center [359, 328] width 63 height 15
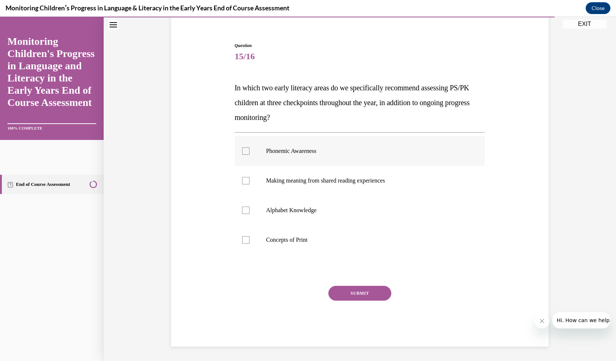
scroll to position [38, 0]
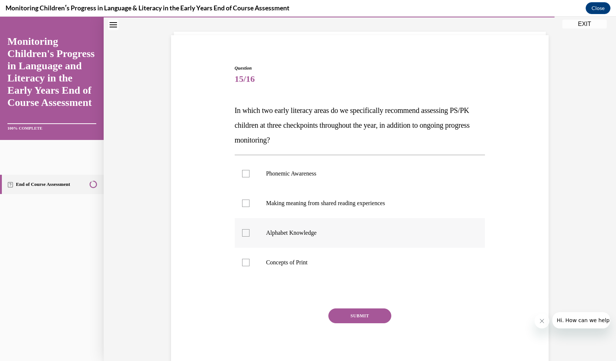
click at [328, 222] on label "Alphabet Knowledge" at bounding box center [360, 233] width 251 height 30
click at [250, 229] on input "Alphabet Knowledge" at bounding box center [245, 232] width 7 height 7
checkbox input "true"
click at [315, 256] on label "Concepts of Print" at bounding box center [360, 263] width 251 height 30
click at [250, 259] on input "Concepts of Print" at bounding box center [245, 262] width 7 height 7
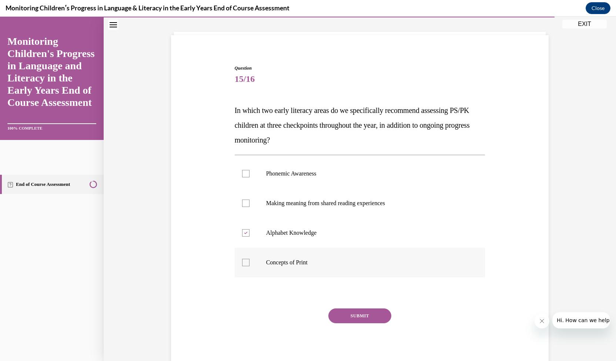
checkbox input "true"
click at [355, 309] on button "SUBMIT" at bounding box center [359, 315] width 63 height 15
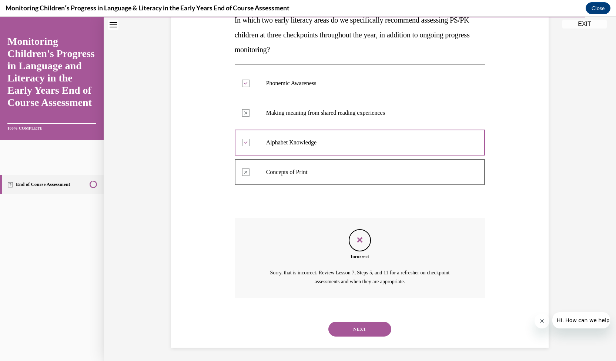
scroll to position [129, 0]
click at [344, 331] on button "NEXT" at bounding box center [359, 328] width 63 height 15
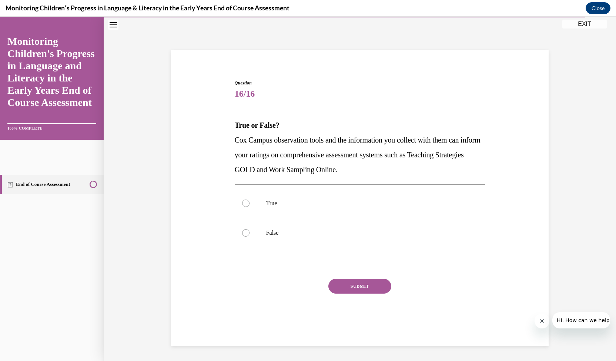
scroll to position [23, 0]
click at [315, 206] on p "True" at bounding box center [366, 203] width 201 height 7
click at [250, 206] on input "True" at bounding box center [245, 203] width 7 height 7
radio input "true"
click at [349, 282] on button "SUBMIT" at bounding box center [359, 286] width 63 height 15
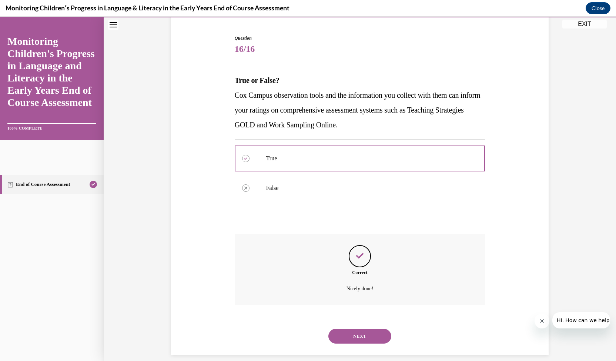
scroll to position [76, 0]
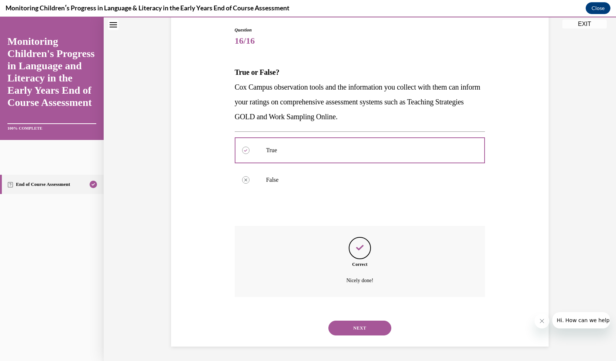
click at [352, 325] on button "NEXT" at bounding box center [359, 328] width 63 height 15
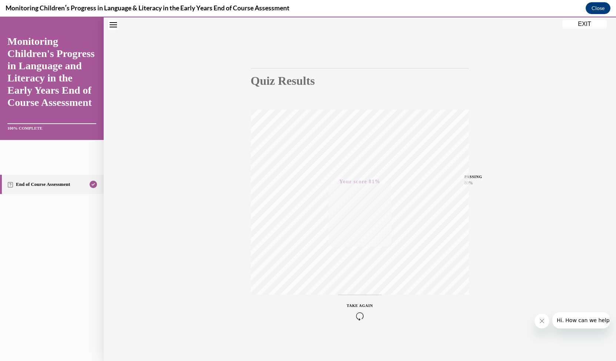
click at [578, 21] on button "EXIT" at bounding box center [584, 24] width 44 height 9
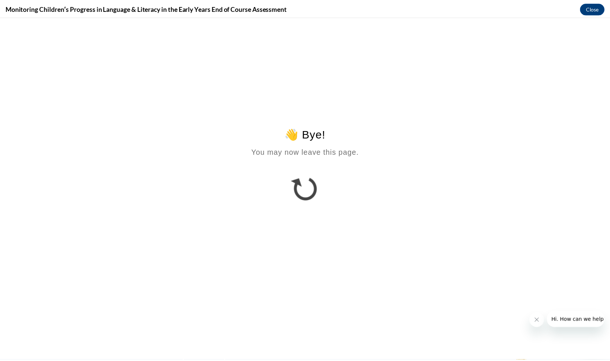
scroll to position [0, 0]
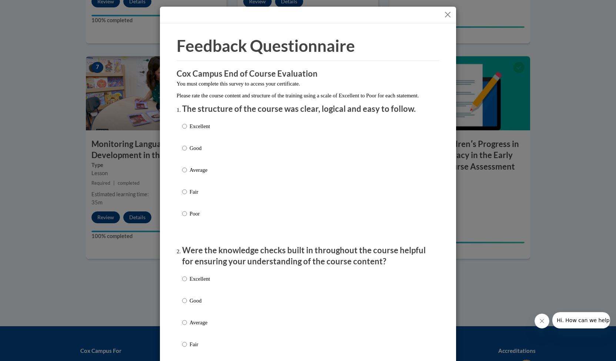
click at [443, 15] on button "Close" at bounding box center [447, 14] width 9 height 9
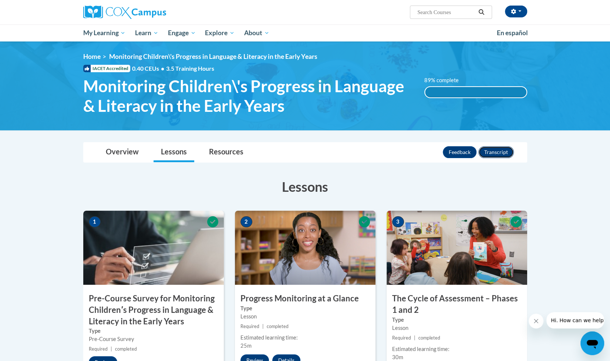
click at [498, 148] on button "Transcript" at bounding box center [497, 152] width 36 height 12
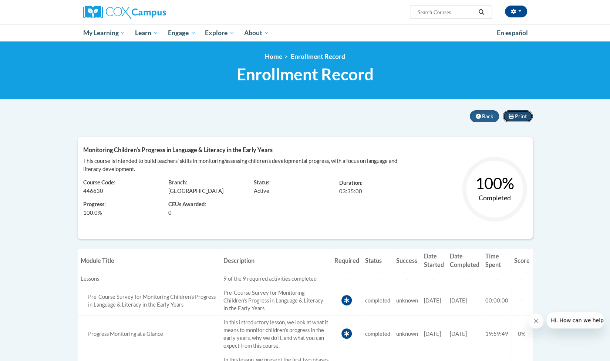
click at [523, 120] on button "Print" at bounding box center [518, 116] width 30 height 12
